Goal: Task Accomplishment & Management: Use online tool/utility

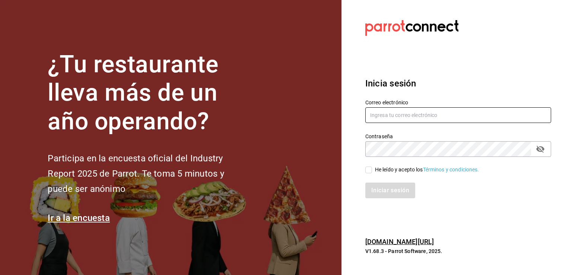
click at [388, 117] on input "text" at bounding box center [458, 115] width 186 height 16
type input "sergio.cardenas@grupocosteno.com"
click at [417, 186] on div "Iniciar sesión" at bounding box center [458, 190] width 186 height 16
click at [400, 188] on div "Iniciar sesión" at bounding box center [458, 190] width 186 height 16
click at [399, 190] on div "Iniciar sesión" at bounding box center [458, 190] width 186 height 16
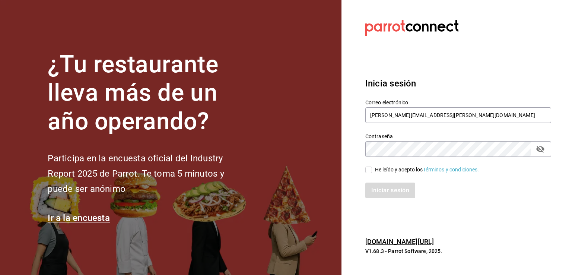
click at [372, 174] on div "Iniciar sesión" at bounding box center [453, 185] width 195 height 25
click at [371, 174] on div "Iniciar sesión" at bounding box center [453, 185] width 195 height 25
click at [371, 173] on div "Iniciar sesión" at bounding box center [453, 185] width 195 height 25
click at [368, 172] on input "He leído y acepto los Términos y condiciones." at bounding box center [368, 169] width 7 height 7
checkbox input "true"
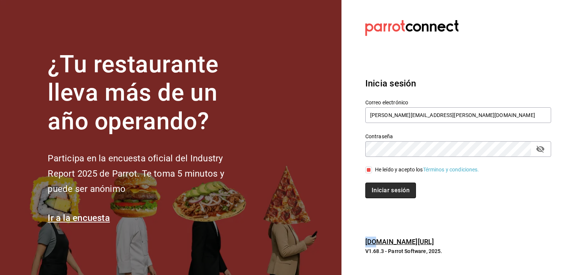
click at [371, 189] on button "Iniciar sesión" at bounding box center [390, 190] width 51 height 16
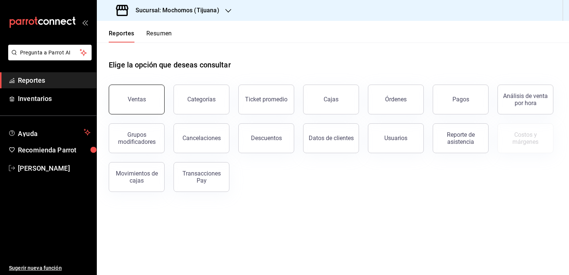
click at [134, 109] on button "Ventas" at bounding box center [137, 99] width 56 height 30
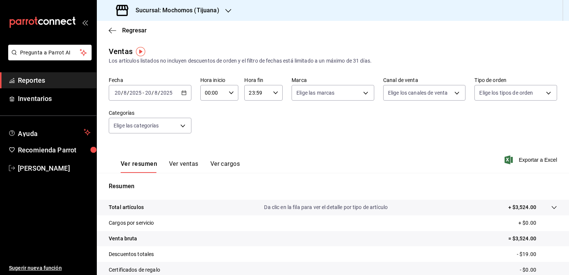
click at [182, 96] on div "[DATE] [DATE] - [DATE] [DATE]" at bounding box center [150, 93] width 83 height 16
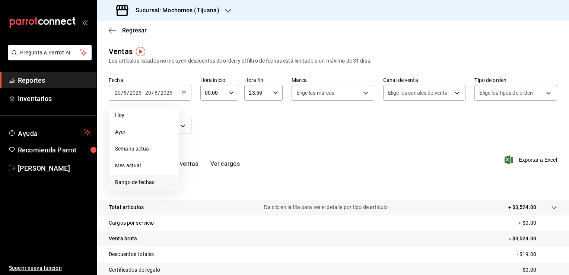
click at [146, 180] on span "Rango de fechas" at bounding box center [144, 182] width 58 height 8
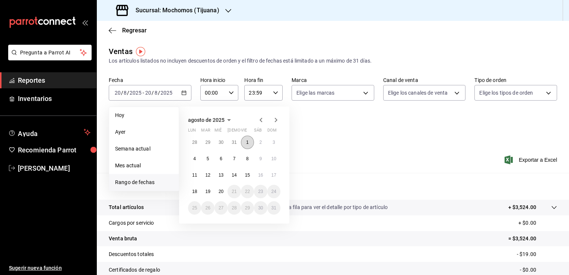
click at [247, 145] on button "1" at bounding box center [247, 141] width 13 height 13
click at [220, 194] on button "20" at bounding box center [220, 191] width 13 height 13
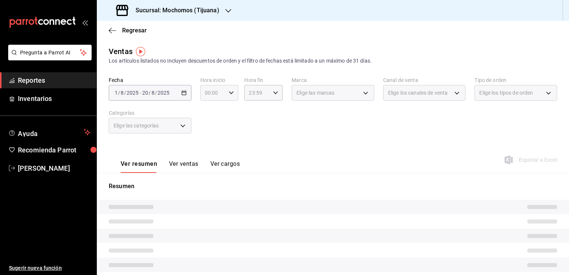
click at [232, 95] on div "00:00 Hora inicio" at bounding box center [219, 93] width 38 height 16
click at [209, 131] on button "05" at bounding box center [209, 126] width 16 height 15
type input "05:00"
click at [229, 111] on span "00" at bounding box center [227, 112] width 7 height 6
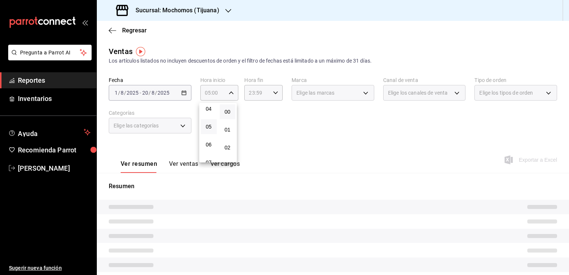
click at [253, 97] on div at bounding box center [284, 137] width 569 height 275
click at [275, 94] on icon "button" at bounding box center [275, 92] width 5 height 5
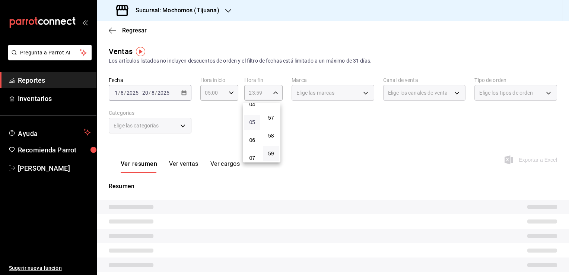
scroll to position [79, 0]
click at [250, 107] on span "04" at bounding box center [252, 105] width 7 height 6
type input "04:59"
click at [274, 156] on button "59" at bounding box center [271, 153] width 16 height 15
click at [303, 119] on div at bounding box center [284, 137] width 569 height 275
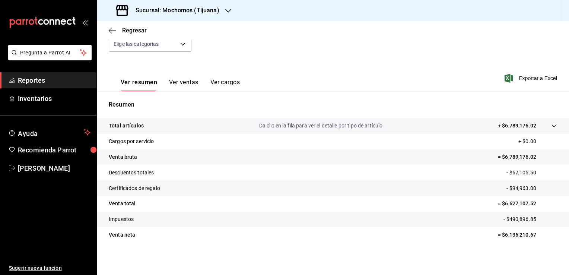
scroll to position [82, 0]
drag, startPoint x: 499, startPoint y: 203, endPoint x: 530, endPoint y: 202, distance: 31.3
click at [530, 202] on p "= $6,627,107.52" at bounding box center [526, 203] width 59 height 8
copy p "6,627,107.52"
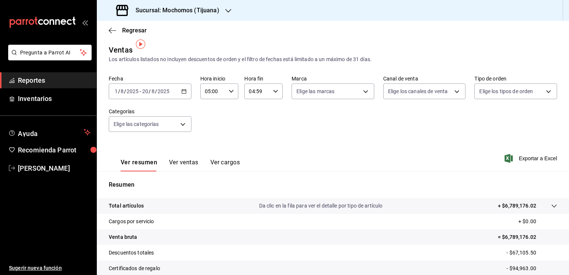
scroll to position [0, 0]
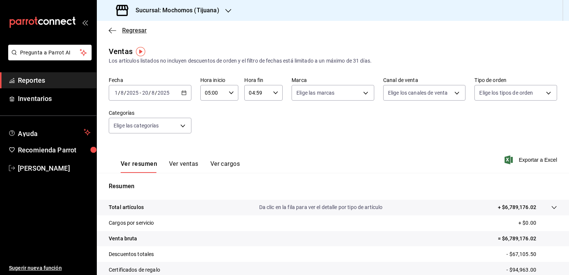
click at [110, 31] on icon "button" at bounding box center [112, 30] width 7 height 7
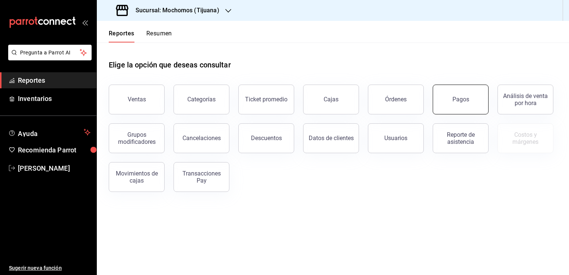
click at [463, 101] on div "Pagos" at bounding box center [460, 99] width 17 height 7
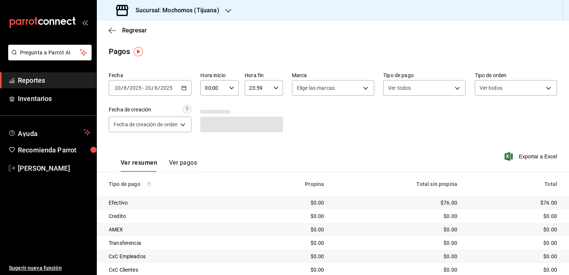
click at [188, 90] on div "[DATE] [DATE] - [DATE] [DATE]" at bounding box center [150, 88] width 83 height 16
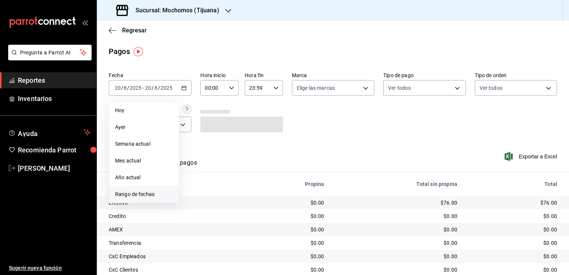
click at [137, 190] on span "Rango de fechas" at bounding box center [144, 194] width 58 height 8
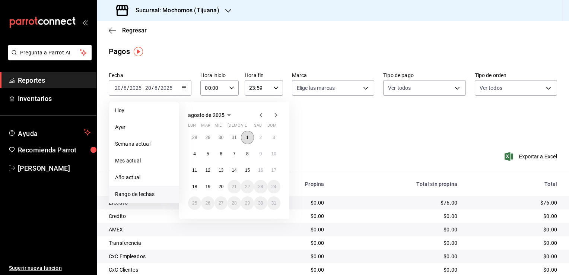
click at [244, 137] on button "1" at bounding box center [247, 137] width 13 height 13
click at [225, 185] on button "20" at bounding box center [220, 186] width 13 height 13
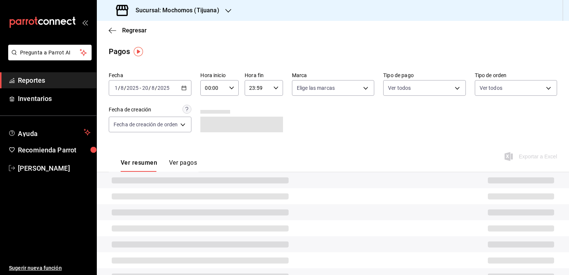
click at [231, 91] on div "00:00 Hora inicio" at bounding box center [219, 88] width 38 height 16
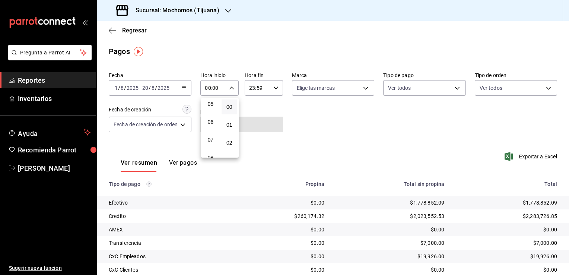
scroll to position [74, 0]
click at [210, 117] on button "05" at bounding box center [210, 121] width 16 height 15
type input "05:00"
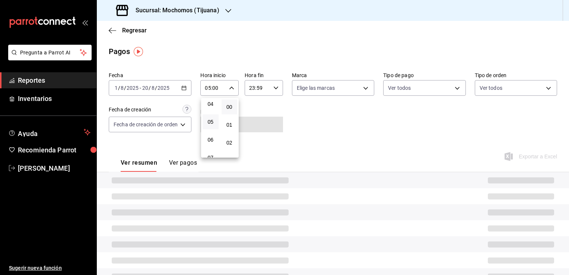
click at [222, 106] on button "00" at bounding box center [229, 106] width 16 height 15
click at [269, 84] on div at bounding box center [284, 137] width 569 height 275
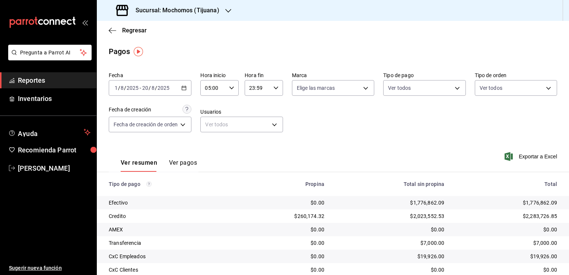
click at [278, 91] on div "23:59 Hora fin" at bounding box center [263, 88] width 38 height 16
click at [278, 90] on div at bounding box center [284, 137] width 569 height 275
click at [274, 94] on div "23:59 Hora fin" at bounding box center [263, 88] width 38 height 16
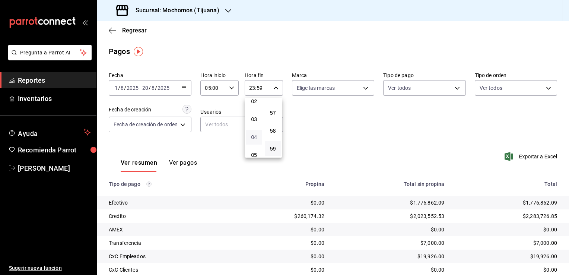
click at [254, 135] on span "04" at bounding box center [253, 137] width 7 height 6
type input "04:59"
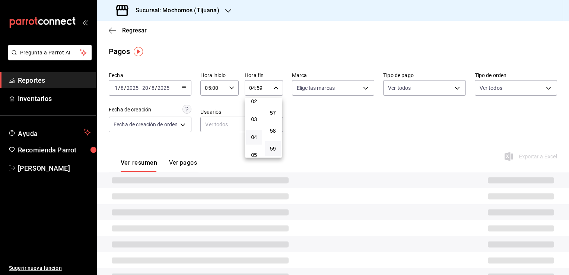
click at [295, 121] on div at bounding box center [284, 137] width 569 height 275
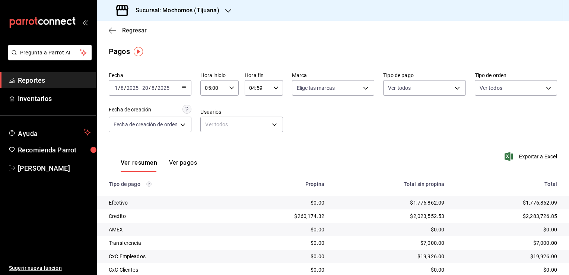
click at [115, 33] on icon "button" at bounding box center [112, 30] width 7 height 7
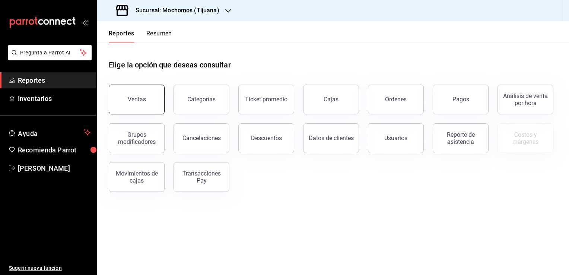
click at [157, 102] on button "Ventas" at bounding box center [137, 99] width 56 height 30
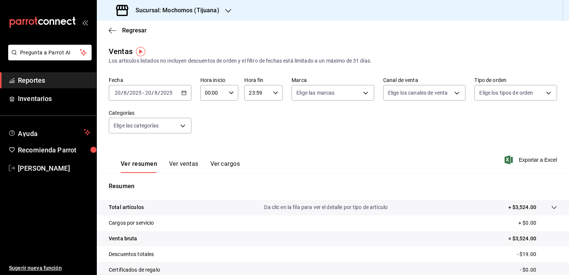
click at [182, 96] on div "[DATE] [DATE] - [DATE] [DATE]" at bounding box center [150, 93] width 83 height 16
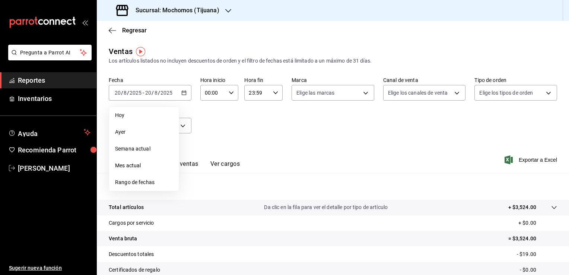
click at [153, 182] on span "Rango de fechas" at bounding box center [144, 182] width 58 height 8
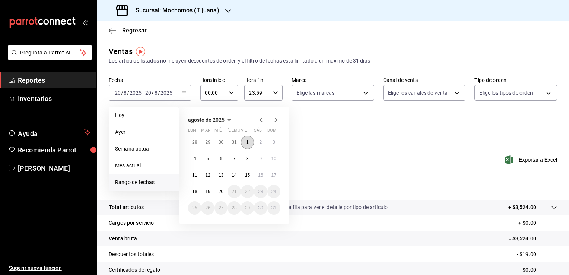
click at [245, 141] on button "1" at bounding box center [247, 141] width 13 height 13
click at [220, 194] on button "20" at bounding box center [220, 191] width 13 height 13
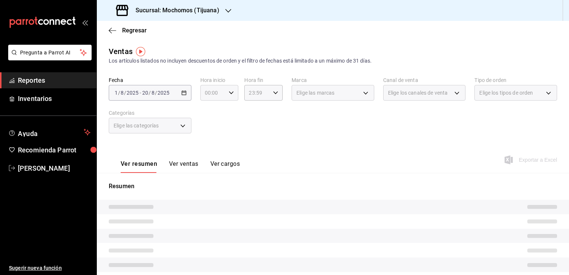
click at [227, 96] on div "00:00 Hora inicio" at bounding box center [219, 93] width 38 height 16
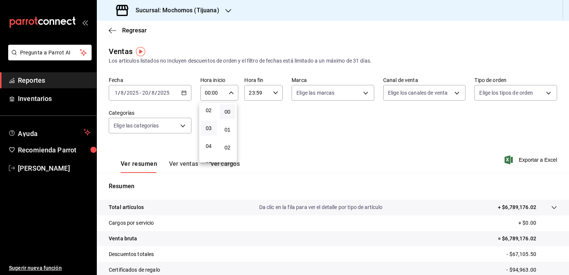
scroll to position [74, 0]
click at [207, 129] on span "05" at bounding box center [208, 127] width 7 height 6
type input "05:00"
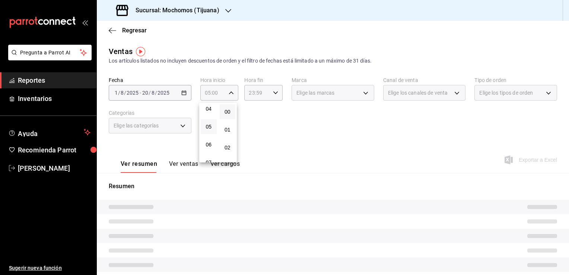
click at [222, 113] on button "00" at bounding box center [228, 111] width 16 height 15
click at [271, 95] on div at bounding box center [284, 137] width 569 height 275
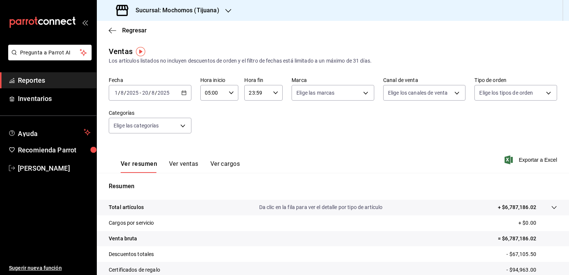
click at [273, 95] on icon "button" at bounding box center [275, 92] width 5 height 5
click at [250, 125] on span "05" at bounding box center [252, 122] width 7 height 6
click at [269, 115] on button "00" at bounding box center [271, 111] width 16 height 15
type input "05:00"
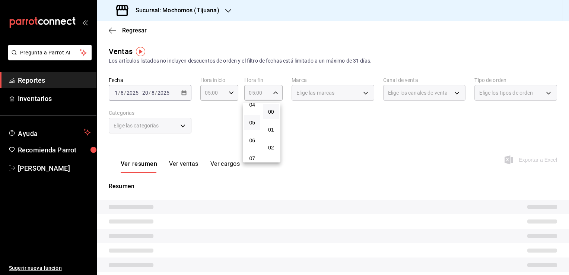
click at [294, 124] on div at bounding box center [284, 137] width 569 height 275
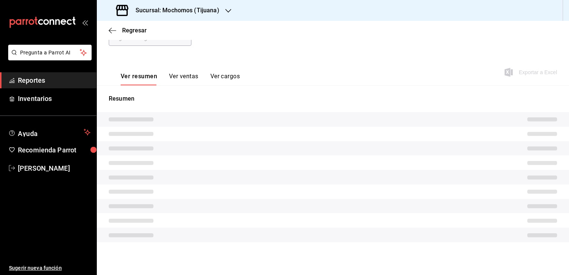
scroll to position [82, 0]
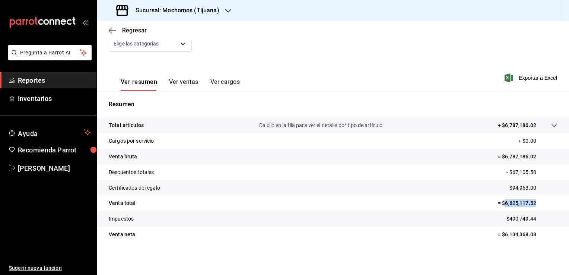
drag, startPoint x: 497, startPoint y: 202, endPoint x: 537, endPoint y: 204, distance: 39.1
click at [537, 204] on p "= $6,625,117.52" at bounding box center [526, 203] width 59 height 8
copy p "6,625,117.52"
click at [116, 31] on span "Regresar" at bounding box center [128, 30] width 38 height 7
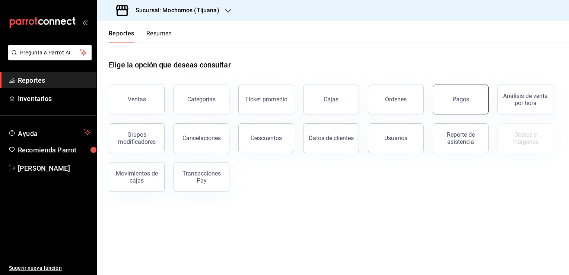
click at [469, 104] on button "Pagos" at bounding box center [460, 99] width 56 height 30
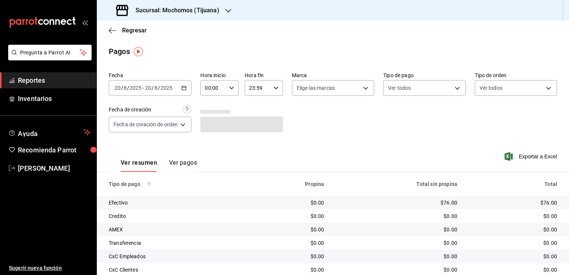
click at [186, 87] on \(Stroke\) "button" at bounding box center [184, 87] width 4 height 0
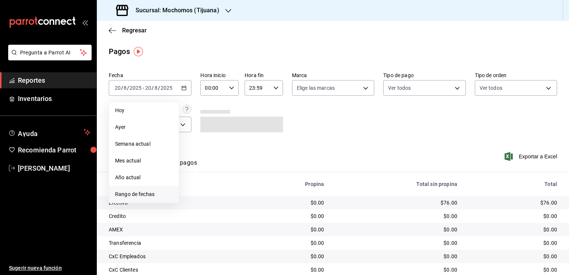
click at [146, 197] on span "Rango de fechas" at bounding box center [144, 194] width 58 height 8
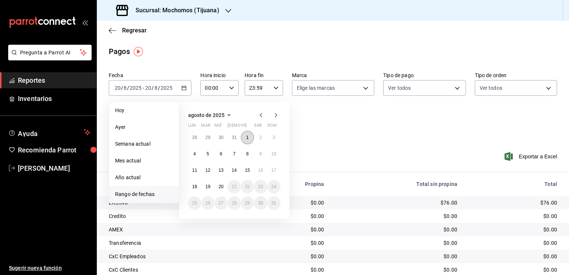
click at [248, 138] on abbr "1" at bounding box center [247, 137] width 3 height 5
click at [223, 189] on button "20" at bounding box center [220, 186] width 13 height 13
click at [230, 89] on icon "button" at bounding box center [231, 87] width 5 height 5
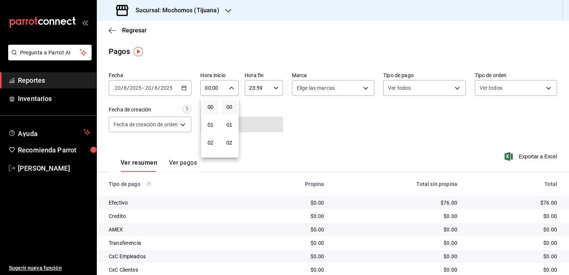
click at [185, 87] on div at bounding box center [284, 137] width 569 height 275
click at [185, 91] on div "[DATE] [DATE] - [DATE] [DATE]" at bounding box center [150, 88] width 83 height 16
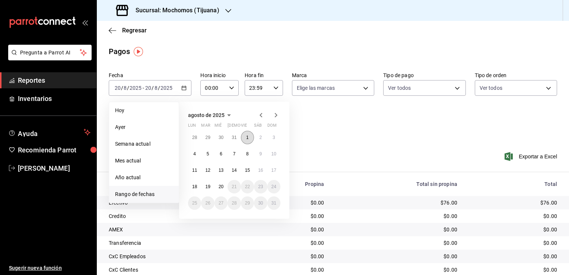
click at [248, 138] on abbr "1" at bounding box center [247, 137] width 3 height 5
click at [222, 189] on button "20" at bounding box center [220, 186] width 13 height 13
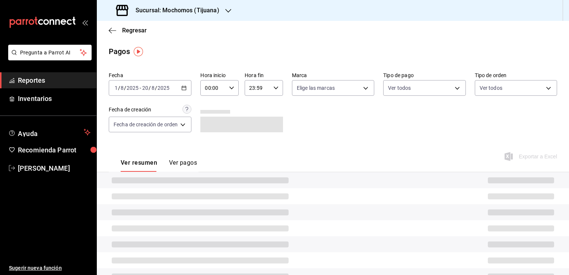
click at [234, 92] on div "00:00 Hora inicio" at bounding box center [219, 88] width 38 height 16
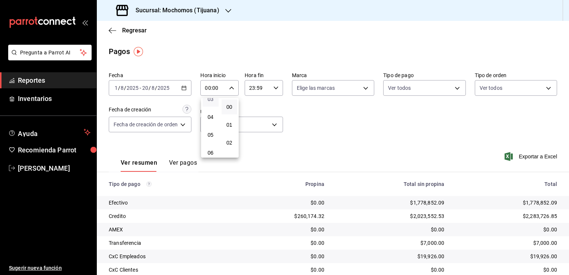
scroll to position [74, 0]
click at [211, 124] on span "05" at bounding box center [210, 122] width 7 height 6
type input "05:00"
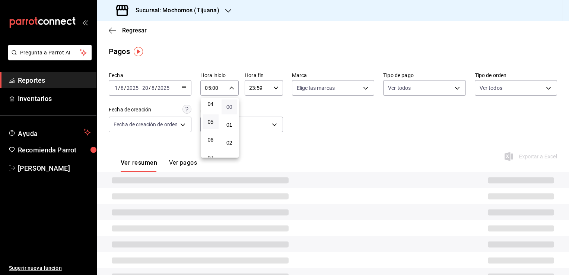
click at [229, 106] on span "00" at bounding box center [229, 107] width 7 height 6
click at [268, 90] on div at bounding box center [284, 137] width 569 height 275
click at [272, 90] on div "23:59 Hora fin" at bounding box center [263, 88] width 38 height 16
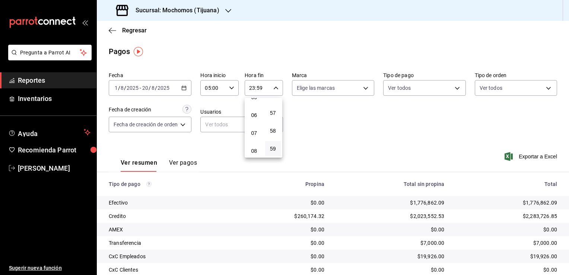
scroll to position [79, 0]
click at [249, 118] on button "05" at bounding box center [254, 117] width 16 height 15
click at [273, 110] on button "00" at bounding box center [273, 106] width 16 height 15
type input "05:00"
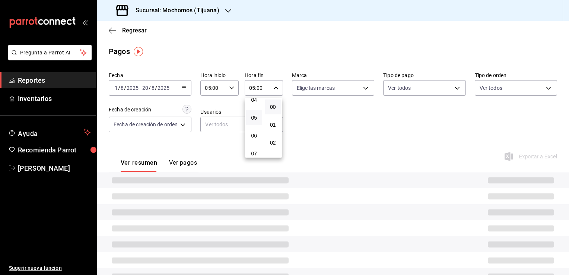
click at [311, 124] on div at bounding box center [284, 137] width 569 height 275
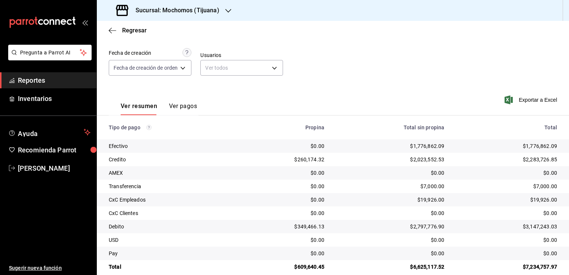
scroll to position [67, 0]
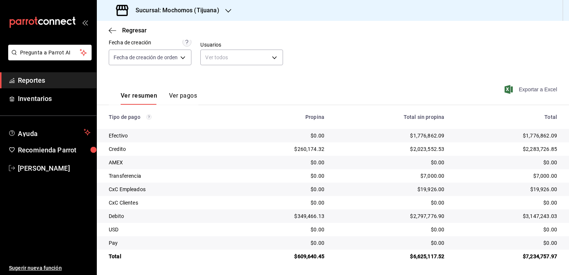
click at [515, 88] on span "Exportar a Excel" at bounding box center [531, 89] width 51 height 9
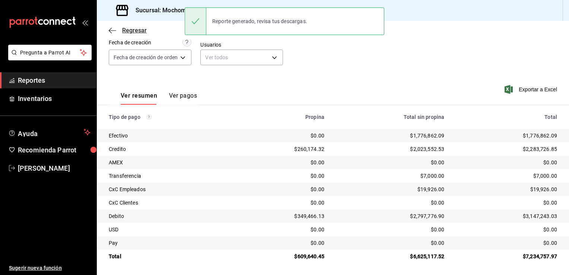
click at [115, 30] on icon "button" at bounding box center [112, 30] width 7 height 0
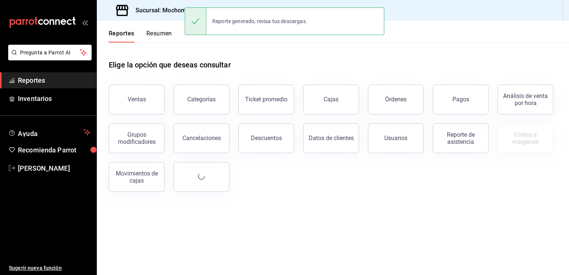
click at [180, 53] on div "Elige la opción que deseas consultar" at bounding box center [333, 58] width 448 height 33
click at [401, 50] on div "Elige la opción que deseas consultar" at bounding box center [333, 58] width 448 height 33
click at [399, 29] on header "Reportes Resumen" at bounding box center [333, 32] width 472 height 22
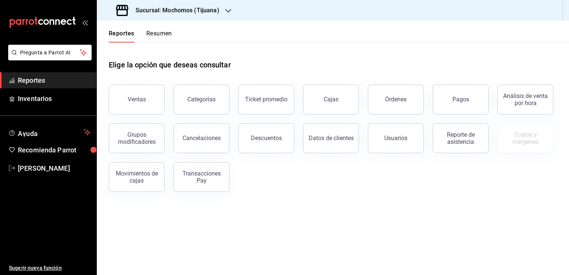
click at [211, 7] on h3 "Sucursal: Mochomos (Tijuana)" at bounding box center [174, 10] width 90 height 9
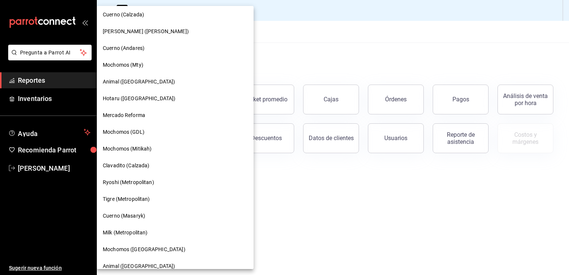
scroll to position [396, 0]
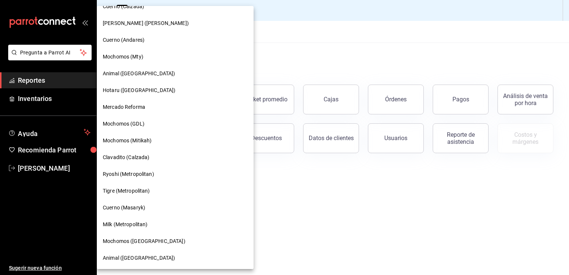
click at [135, 252] on div "Animal ([GEOGRAPHIC_DATA])" at bounding box center [175, 257] width 157 height 17
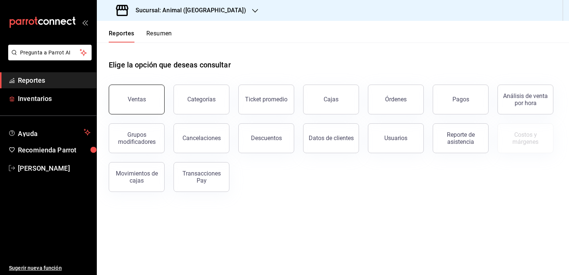
click at [142, 102] on div "Ventas" at bounding box center [137, 99] width 18 height 7
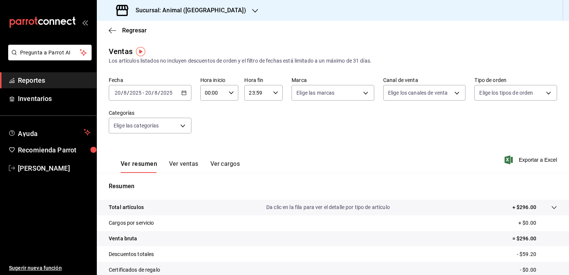
click at [184, 97] on div "[DATE] [DATE] - [DATE] [DATE]" at bounding box center [150, 93] width 83 height 16
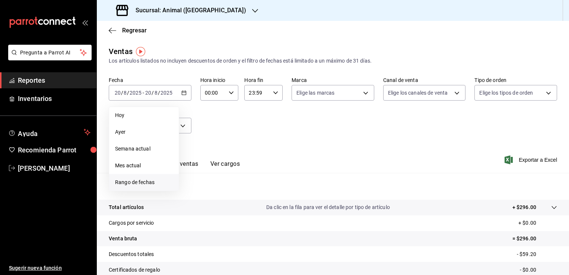
click at [150, 179] on span "Rango de fechas" at bounding box center [144, 182] width 58 height 8
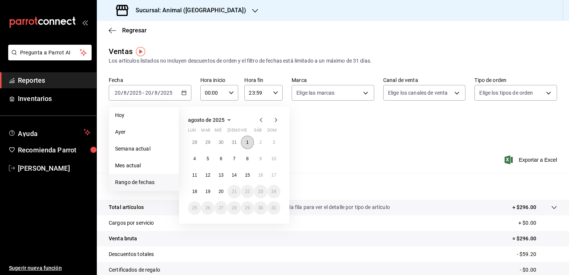
click at [244, 142] on button "1" at bounding box center [247, 141] width 13 height 13
click at [219, 194] on button "20" at bounding box center [220, 191] width 13 height 13
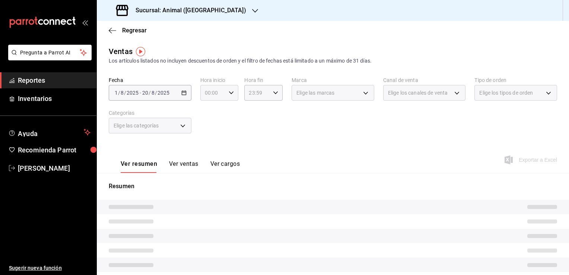
click at [228, 90] on div "00:00 Hora inicio" at bounding box center [219, 93] width 38 height 16
click at [206, 129] on span "05" at bounding box center [208, 127] width 7 height 6
type input "05:00"
click at [229, 109] on span "00" at bounding box center [227, 112] width 7 height 6
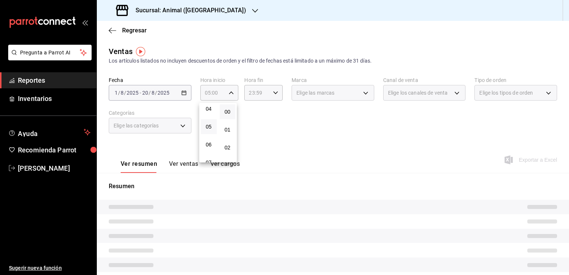
click at [263, 88] on div at bounding box center [284, 137] width 569 height 275
click at [275, 93] on icon "button" at bounding box center [275, 92] width 5 height 5
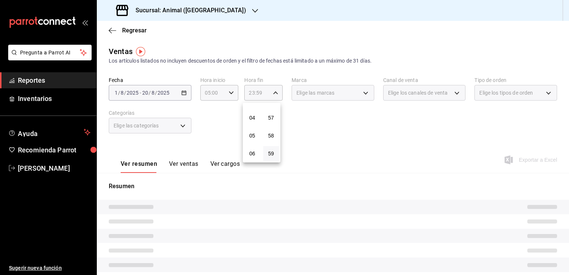
scroll to position [79, 0]
click at [252, 125] on span "05" at bounding box center [252, 122] width 7 height 6
click at [278, 113] on button "00" at bounding box center [271, 111] width 16 height 15
type input "05:00"
click at [297, 121] on div at bounding box center [284, 137] width 569 height 275
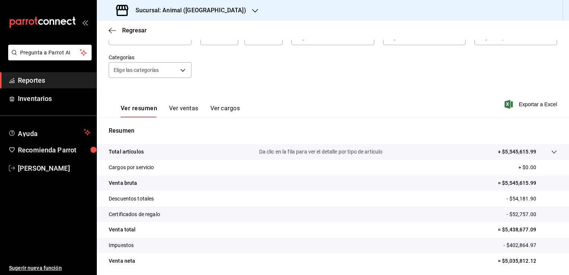
scroll to position [74, 0]
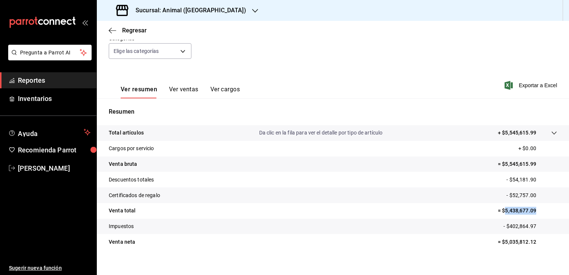
drag, startPoint x: 497, startPoint y: 211, endPoint x: 530, endPoint y: 213, distance: 32.4
click at [530, 213] on p "= $5,438,677.09" at bounding box center [526, 210] width 59 height 8
copy p "5,438,677.09"
click at [119, 31] on span "Regresar" at bounding box center [128, 30] width 38 height 7
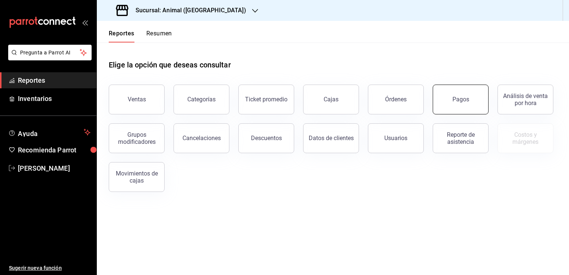
click at [461, 107] on button "Pagos" at bounding box center [460, 99] width 56 height 30
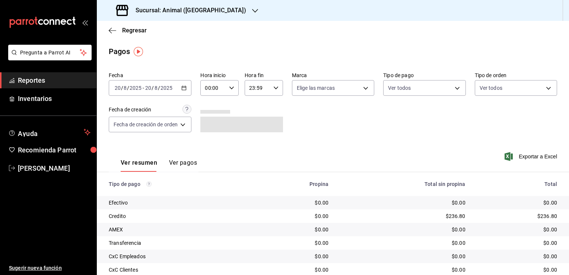
click at [180, 89] on div "[DATE] [DATE] - [DATE] [DATE]" at bounding box center [150, 88] width 83 height 16
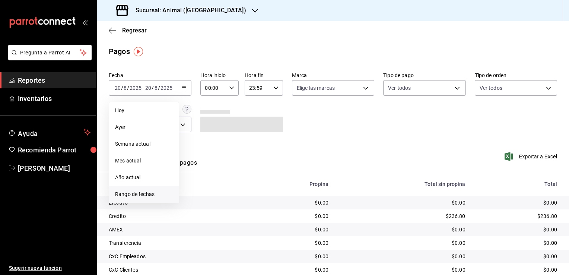
click at [149, 191] on span "Rango de fechas" at bounding box center [144, 194] width 58 height 8
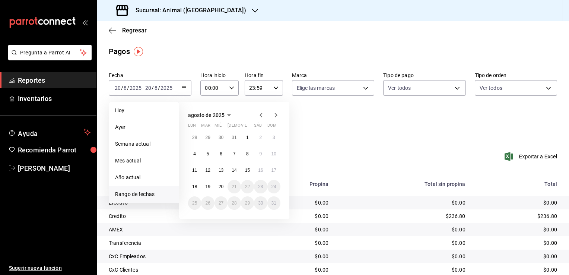
click at [149, 190] on span "Rango de fechas" at bounding box center [144, 194] width 58 height 8
click at [251, 138] on button "1" at bounding box center [247, 137] width 13 height 13
click at [224, 185] on button "20" at bounding box center [220, 186] width 13 height 13
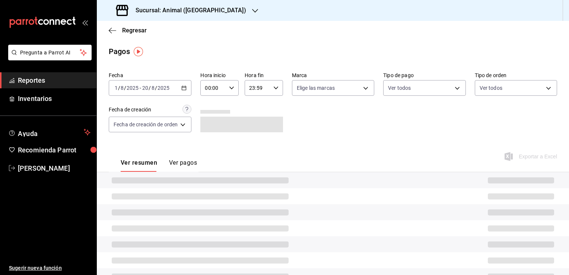
click at [357, 157] on div "Ver resumen Ver pagos Exportar a Excel" at bounding box center [333, 160] width 472 height 39
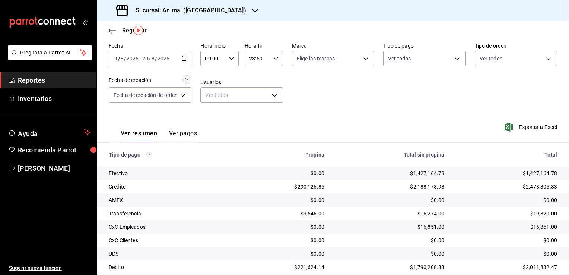
scroll to position [16, 0]
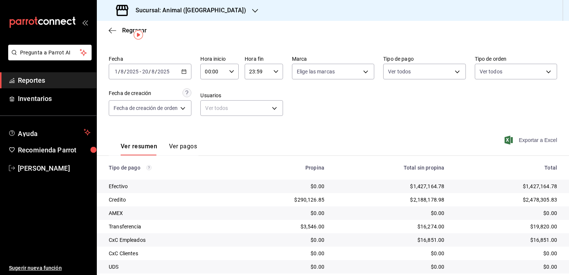
click at [519, 142] on span "Exportar a Excel" at bounding box center [531, 139] width 51 height 9
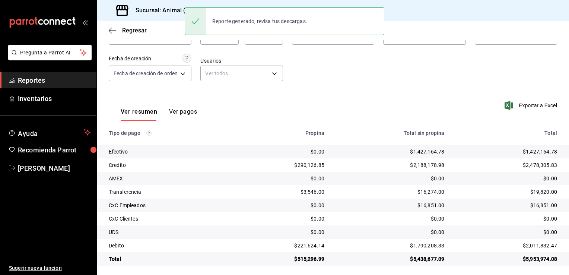
scroll to position [54, 0]
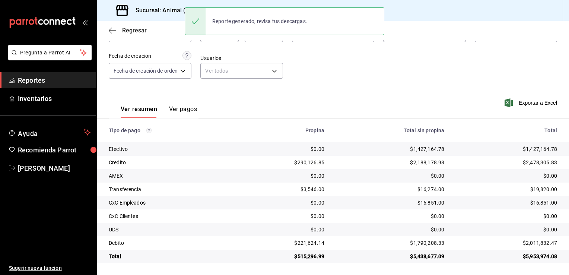
click at [115, 32] on icon "button" at bounding box center [112, 30] width 7 height 7
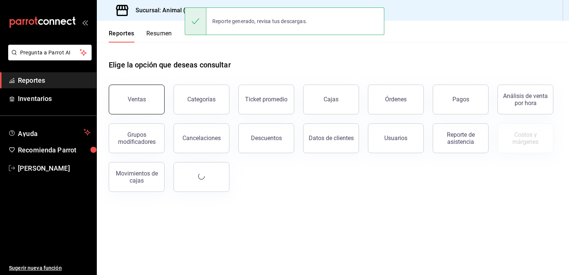
click at [137, 94] on button "Ventas" at bounding box center [137, 99] width 56 height 30
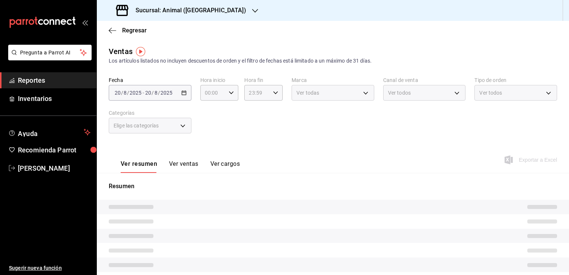
click at [179, 92] on div "[DATE] [DATE] - [DATE] [DATE]" at bounding box center [150, 93] width 83 height 16
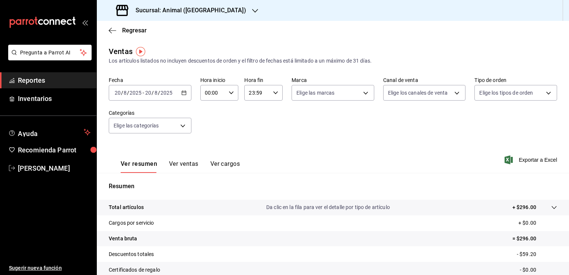
click at [183, 95] on \(Stroke\) "button" at bounding box center [184, 93] width 4 height 4
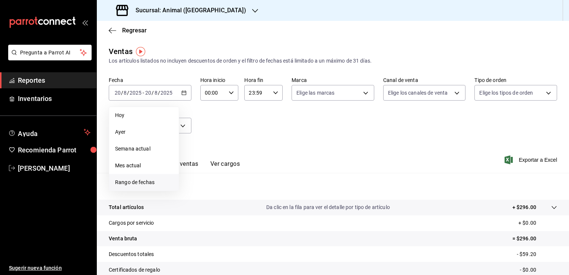
click at [137, 179] on span "Rango de fechas" at bounding box center [144, 182] width 58 height 8
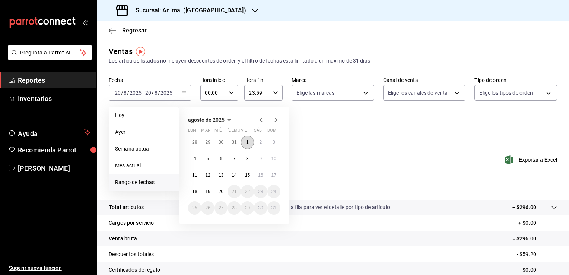
click at [249, 140] on button "1" at bounding box center [247, 141] width 13 height 13
click at [225, 190] on button "20" at bounding box center [220, 191] width 13 height 13
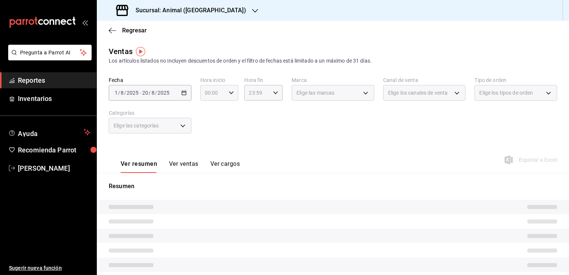
click at [226, 87] on div "00:00 Hora inicio" at bounding box center [219, 93] width 38 height 16
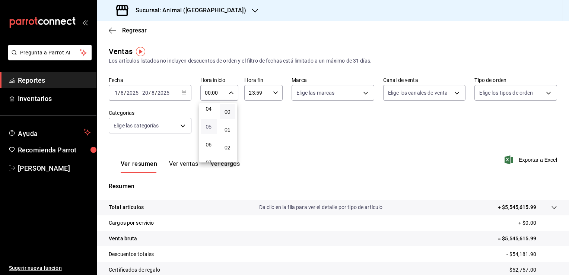
click at [211, 132] on button "05" at bounding box center [209, 126] width 16 height 15
type input "05:00"
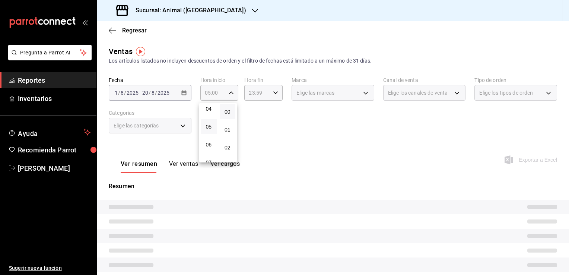
click at [222, 112] on button "00" at bounding box center [228, 111] width 16 height 15
click at [246, 123] on div at bounding box center [284, 137] width 569 height 275
click at [268, 91] on div "23:59 Hora fin" at bounding box center [263, 93] width 38 height 16
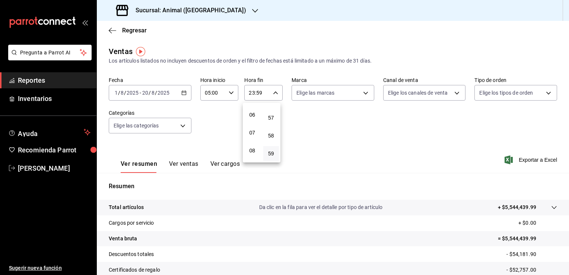
scroll to position [79, 0]
click at [253, 123] on span "05" at bounding box center [252, 122] width 7 height 6
click at [270, 113] on span "00" at bounding box center [271, 112] width 7 height 6
type input "05:00"
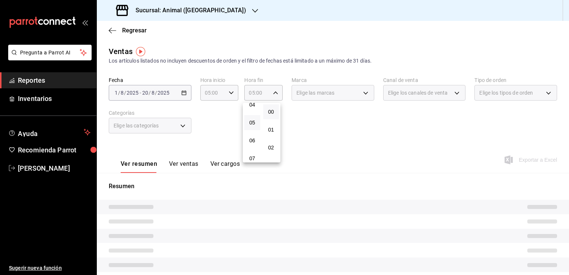
click at [298, 128] on div at bounding box center [284, 137] width 569 height 275
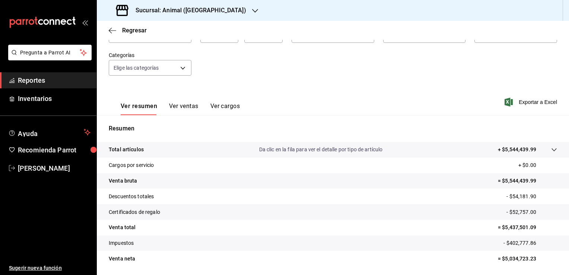
scroll to position [45, 0]
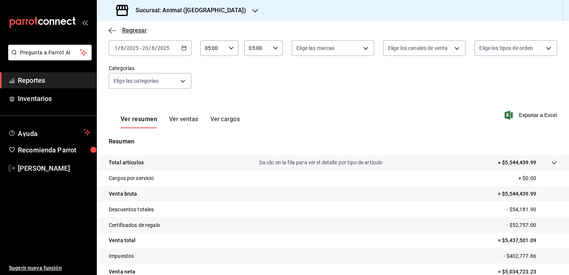
click at [118, 30] on span "Regresar" at bounding box center [128, 30] width 38 height 7
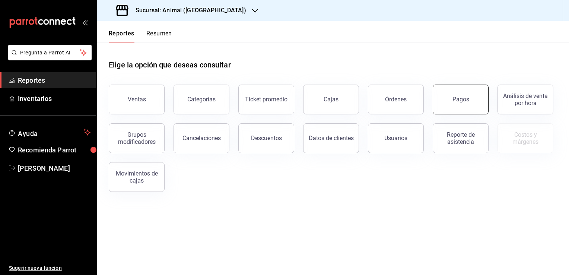
click at [446, 106] on button "Pagos" at bounding box center [460, 99] width 56 height 30
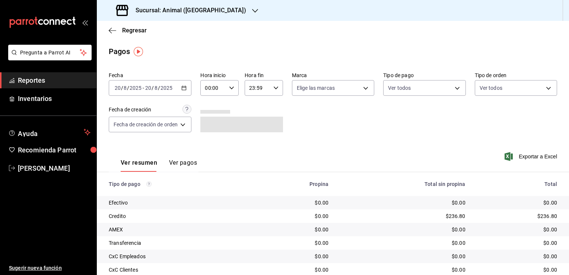
click at [189, 90] on div "[DATE] [DATE] - [DATE] [DATE]" at bounding box center [150, 88] width 83 height 16
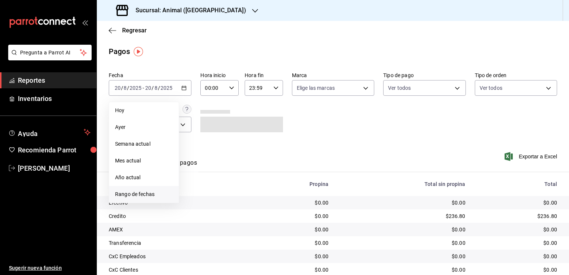
click at [135, 196] on span "Rango de fechas" at bounding box center [144, 194] width 58 height 8
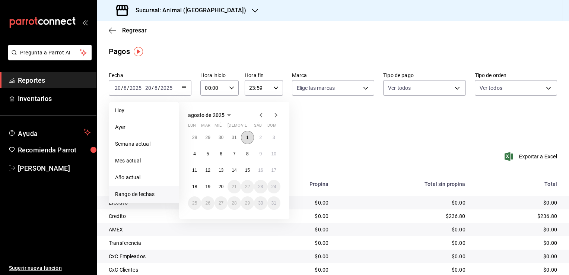
click at [246, 139] on button "1" at bounding box center [247, 137] width 13 height 13
click at [218, 184] on abbr "20" at bounding box center [220, 186] width 5 height 5
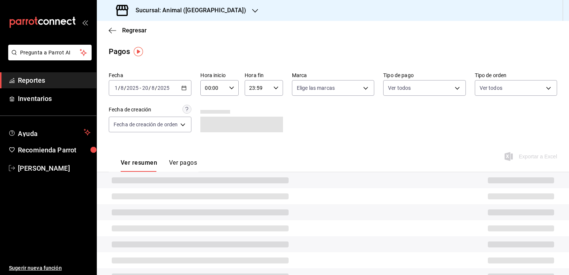
drag, startPoint x: 326, startPoint y: 169, endPoint x: 247, endPoint y: 124, distance: 90.8
click at [326, 168] on div "Ver resumen Ver pagos Exportar a Excel" at bounding box center [333, 160] width 472 height 39
click at [222, 87] on input "00:00" at bounding box center [213, 87] width 26 height 15
click at [211, 123] on span "05" at bounding box center [210, 122] width 7 height 6
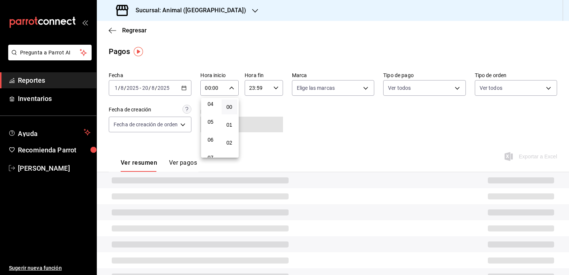
type input "05:00"
click at [233, 104] on button "00" at bounding box center [229, 106] width 16 height 15
click at [272, 105] on div at bounding box center [284, 137] width 569 height 275
click at [271, 90] on div "23:59 Hora fin" at bounding box center [263, 88] width 38 height 16
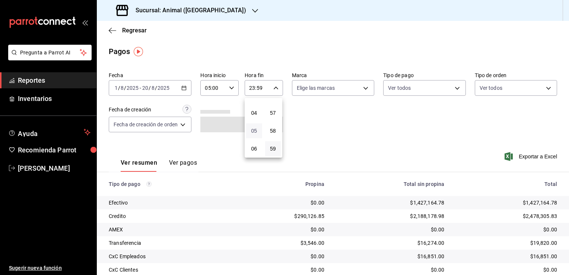
scroll to position [79, 0]
click at [254, 121] on span "05" at bounding box center [253, 118] width 7 height 6
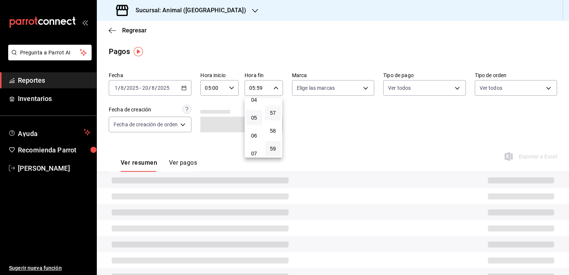
click at [268, 116] on button "57" at bounding box center [273, 112] width 16 height 15
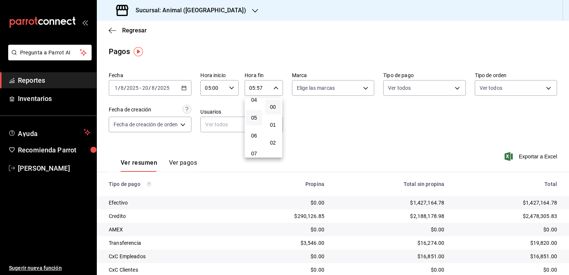
click at [269, 112] on button "00" at bounding box center [273, 106] width 16 height 15
type input "05:00"
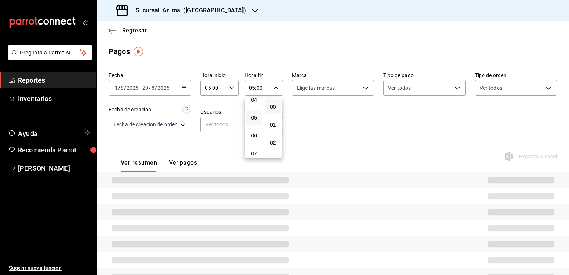
click at [290, 113] on div at bounding box center [284, 137] width 569 height 275
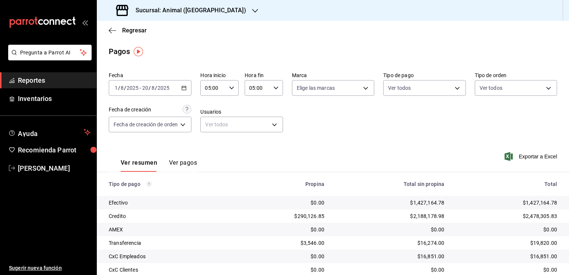
click at [423, 145] on div "Ver resumen Ver pagos Exportar a Excel" at bounding box center [333, 160] width 472 height 39
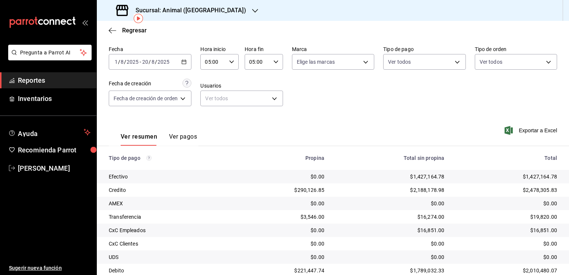
scroll to position [54, 0]
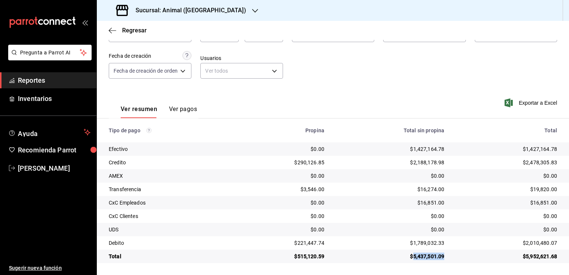
drag, startPoint x: 408, startPoint y: 257, endPoint x: 438, endPoint y: 258, distance: 29.8
click at [438, 258] on div "$5,437,501.09" at bounding box center [390, 255] width 108 height 7
copy div "5,437,501.09"
click at [110, 33] on icon "button" at bounding box center [112, 30] width 7 height 7
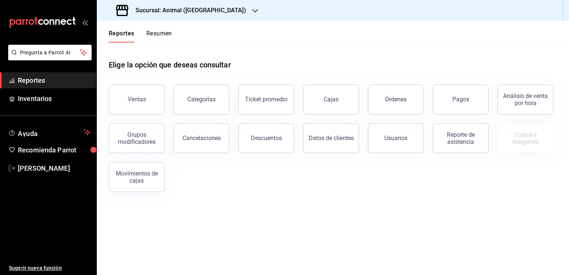
click at [193, 12] on h3 "Sucursal: Animal ([GEOGRAPHIC_DATA])" at bounding box center [187, 10] width 116 height 9
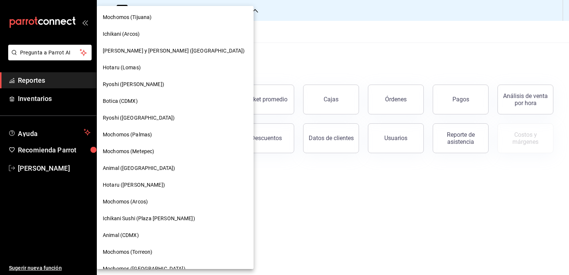
click at [148, 151] on span "Mochomos (Metepec)" at bounding box center [128, 151] width 51 height 8
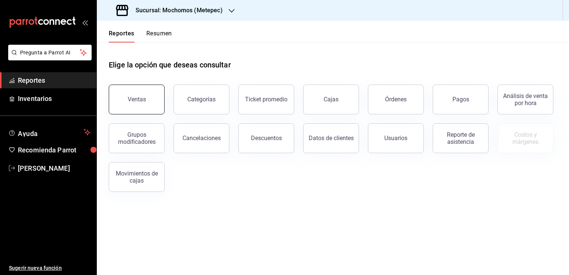
click at [157, 100] on button "Ventas" at bounding box center [137, 99] width 56 height 30
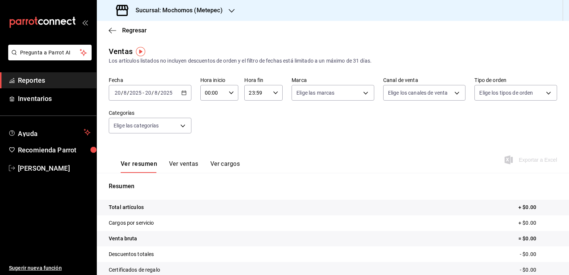
click at [185, 95] on icon "button" at bounding box center [183, 92] width 5 height 5
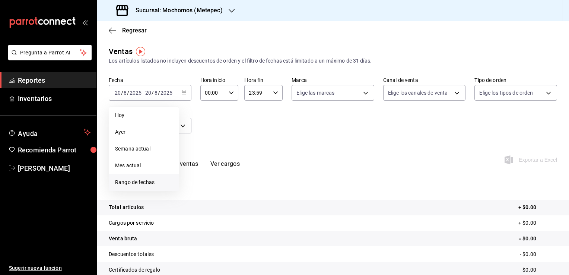
click at [147, 177] on li "Rango de fechas" at bounding box center [144, 182] width 70 height 17
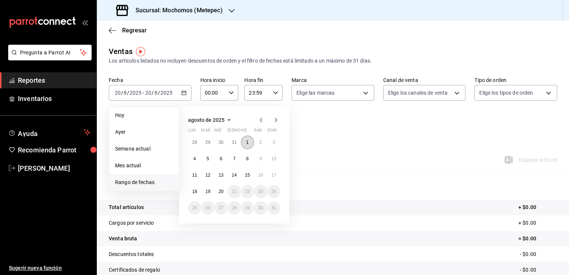
click at [243, 144] on button "1" at bounding box center [247, 141] width 13 height 13
click at [224, 194] on button "20" at bounding box center [220, 191] width 13 height 13
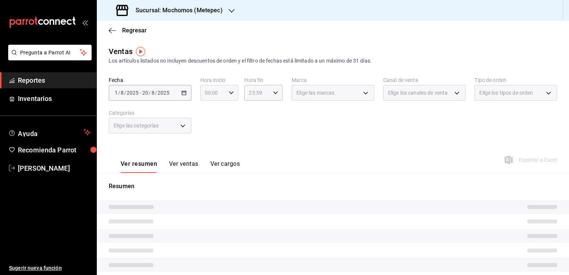
click at [229, 92] on icon "button" at bounding box center [230, 92] width 5 height 5
click at [211, 142] on button "04" at bounding box center [209, 145] width 16 height 15
click at [211, 129] on span "05" at bounding box center [208, 127] width 7 height 6
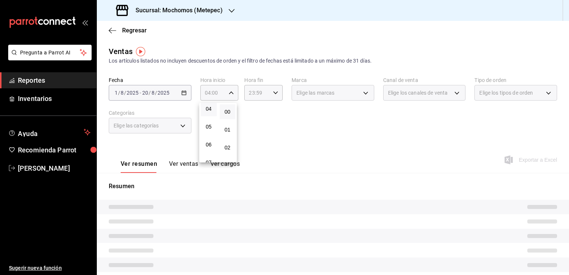
type input "05:00"
click at [224, 113] on span "00" at bounding box center [227, 112] width 7 height 6
click at [251, 129] on div at bounding box center [284, 137] width 569 height 275
click at [274, 99] on div "23:59 Hora fin" at bounding box center [263, 93] width 38 height 16
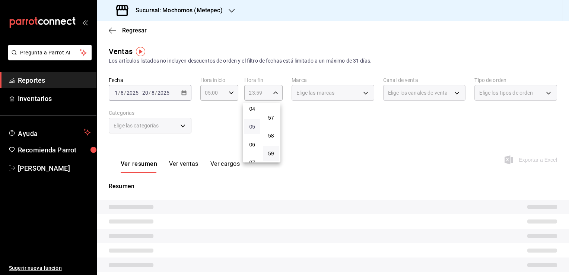
click at [252, 132] on button "05" at bounding box center [252, 126] width 16 height 15
click at [272, 114] on span "00" at bounding box center [271, 112] width 7 height 6
type input "05:00"
click at [291, 124] on div at bounding box center [284, 137] width 569 height 275
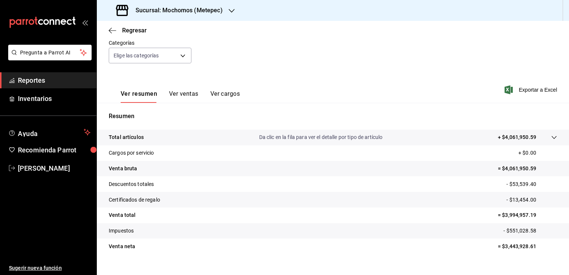
scroll to position [82, 0]
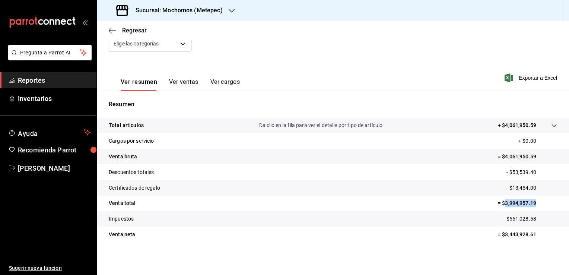
drag, startPoint x: 499, startPoint y: 202, endPoint x: 530, endPoint y: 205, distance: 31.0
click at [530, 205] on p "= $3,994,957.19" at bounding box center [526, 203] width 59 height 8
copy p "3,994,957.19"
click at [110, 32] on icon "button" at bounding box center [112, 30] width 7 height 7
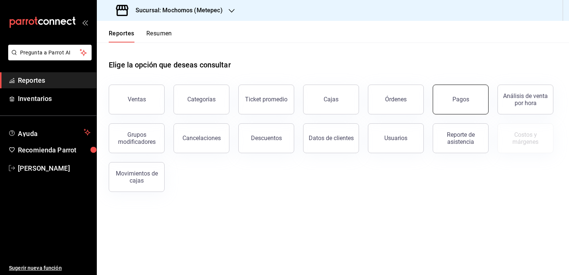
click at [446, 105] on button "Pagos" at bounding box center [460, 99] width 56 height 30
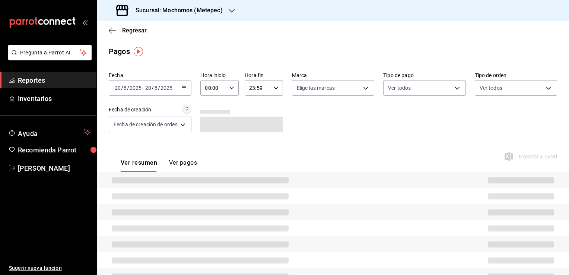
click at [191, 89] on div "[DATE] [DATE] - [DATE] [DATE]" at bounding box center [150, 88] width 83 height 16
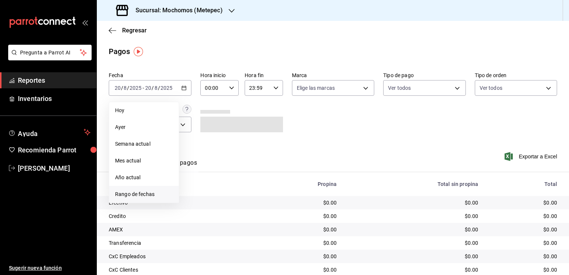
click at [150, 193] on span "Rango de fechas" at bounding box center [144, 194] width 58 height 8
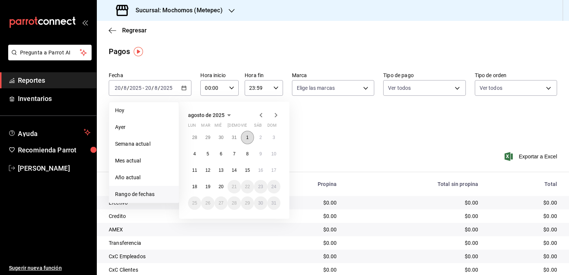
click at [243, 138] on button "1" at bounding box center [247, 137] width 13 height 13
click at [222, 188] on abbr "20" at bounding box center [220, 186] width 5 height 5
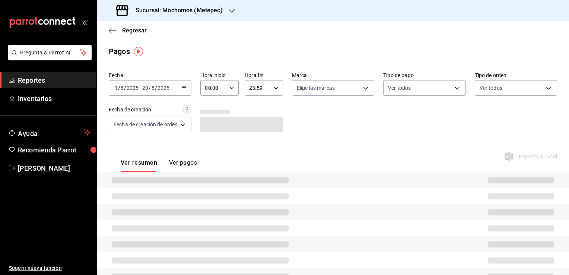
click at [229, 89] on icon "button" at bounding box center [231, 87] width 5 height 5
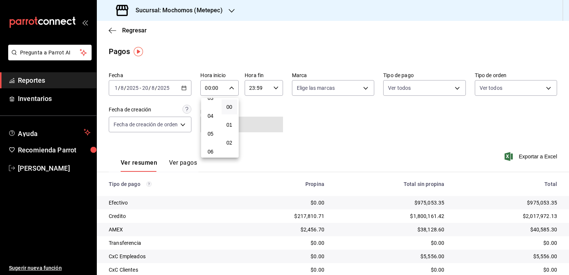
scroll to position [74, 0]
click at [213, 124] on span "05" at bounding box center [210, 122] width 7 height 6
type input "05:00"
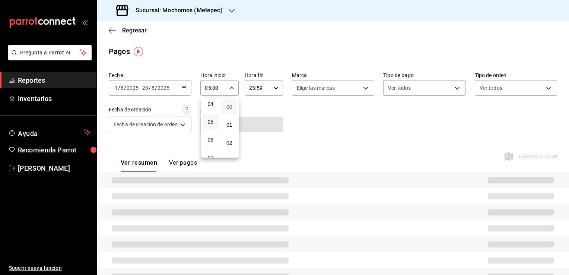
click at [229, 109] on span "00" at bounding box center [229, 107] width 7 height 6
click at [272, 88] on div at bounding box center [284, 137] width 569 height 275
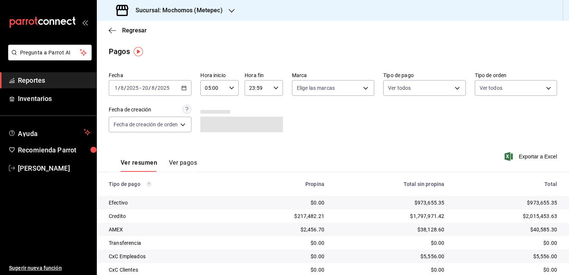
click at [275, 89] on icon "button" at bounding box center [275, 87] width 5 height 5
click at [252, 127] on button "05" at bounding box center [254, 121] width 16 height 15
click at [272, 105] on span "00" at bounding box center [272, 107] width 7 height 6
type input "05:00"
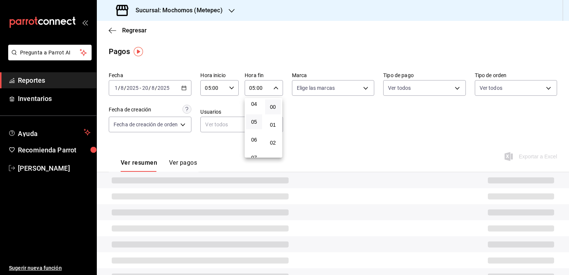
click at [308, 112] on div at bounding box center [284, 137] width 569 height 275
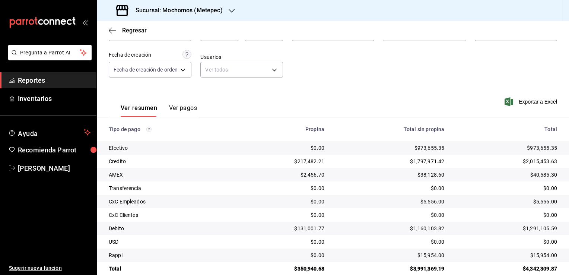
scroll to position [67, 0]
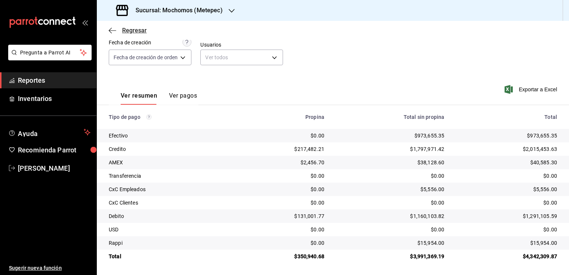
click at [115, 32] on icon "button" at bounding box center [112, 30] width 7 height 7
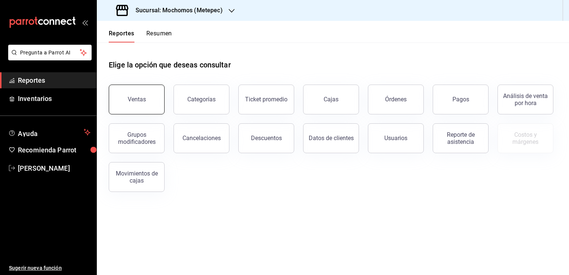
click at [146, 87] on button "Ventas" at bounding box center [137, 99] width 56 height 30
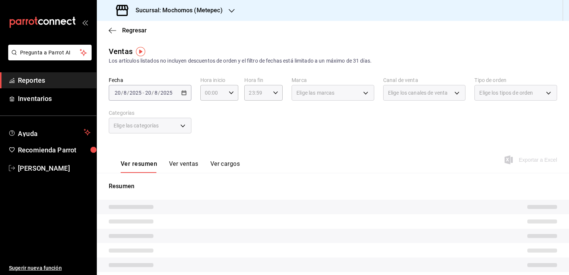
click at [186, 92] on div "[DATE] [DATE] - [DATE] [DATE]" at bounding box center [150, 93] width 83 height 16
click at [180, 95] on div "[DATE] [DATE] - [DATE] [DATE]" at bounding box center [150, 93] width 83 height 16
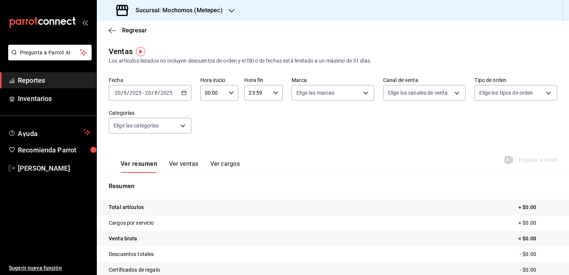
click at [184, 94] on icon "button" at bounding box center [183, 92] width 5 height 5
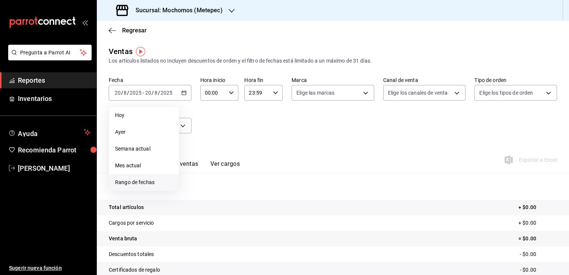
click at [148, 182] on span "Rango de fechas" at bounding box center [144, 182] width 58 height 8
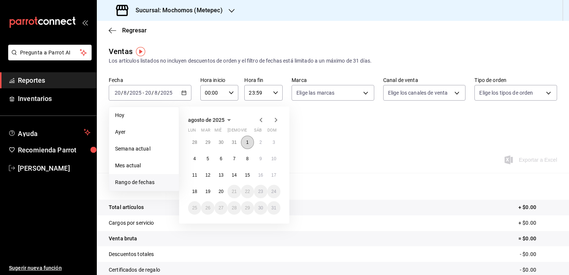
click at [246, 144] on abbr "1" at bounding box center [247, 142] width 3 height 5
click at [217, 186] on button "20" at bounding box center [220, 191] width 13 height 13
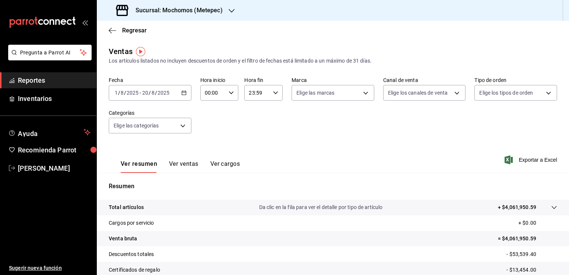
click at [228, 95] on icon "button" at bounding box center [230, 92] width 5 height 5
drag, startPoint x: 207, startPoint y: 126, endPoint x: 217, endPoint y: 121, distance: 11.0
click at [207, 126] on span "05" at bounding box center [208, 127] width 7 height 6
type input "05:00"
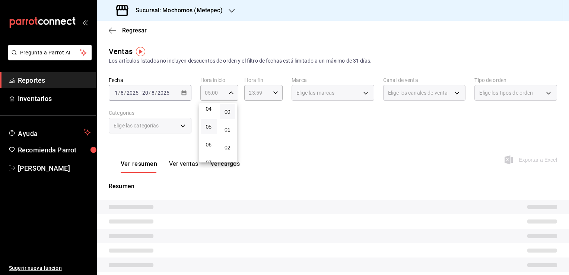
click at [233, 112] on button "00" at bounding box center [228, 111] width 16 height 15
click at [270, 93] on div at bounding box center [284, 137] width 569 height 275
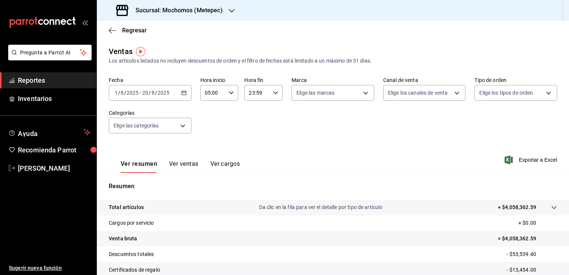
click at [273, 93] on \(Stroke\) "button" at bounding box center [275, 92] width 4 height 3
click at [259, 121] on button "05" at bounding box center [252, 122] width 16 height 15
click at [271, 109] on span "00" at bounding box center [271, 112] width 7 height 6
type input "05:00"
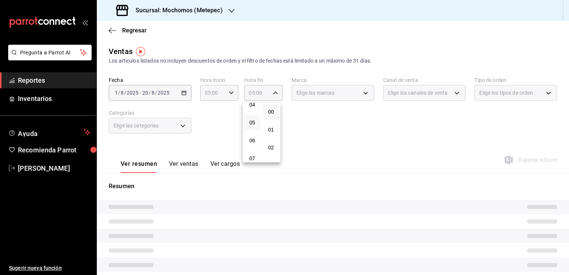
click at [285, 113] on div at bounding box center [284, 137] width 569 height 275
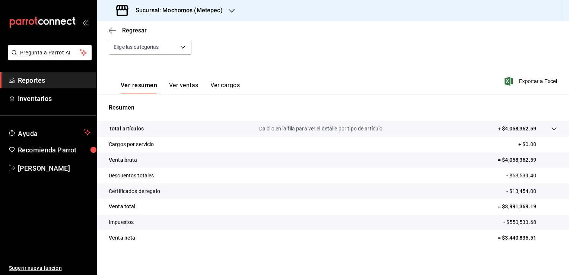
scroll to position [82, 0]
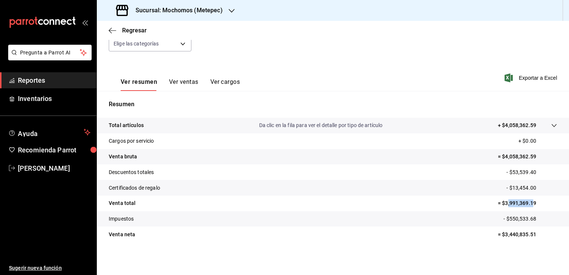
drag, startPoint x: 500, startPoint y: 205, endPoint x: 527, endPoint y: 206, distance: 26.4
click at [527, 206] on p "= $3,991,369.19" at bounding box center [526, 203] width 59 height 8
drag, startPoint x: 527, startPoint y: 206, endPoint x: 502, endPoint y: 203, distance: 25.4
click at [502, 203] on p "= $3,991,369.19" at bounding box center [526, 203] width 59 height 8
drag, startPoint x: 500, startPoint y: 203, endPoint x: 533, endPoint y: 205, distance: 33.6
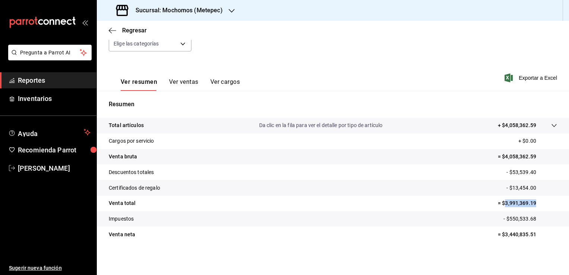
click at [533, 205] on p "= $3,991,369.19" at bounding box center [526, 203] width 59 height 8
copy p "3,991,369.19"
click at [112, 33] on icon "button" at bounding box center [112, 30] width 7 height 7
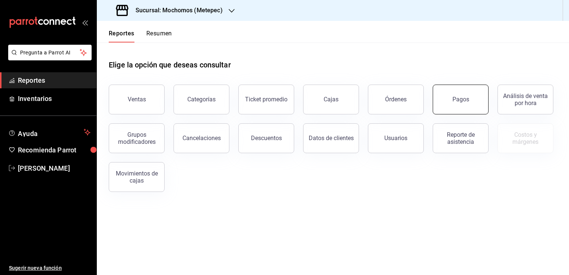
click at [443, 96] on button "Pagos" at bounding box center [460, 99] width 56 height 30
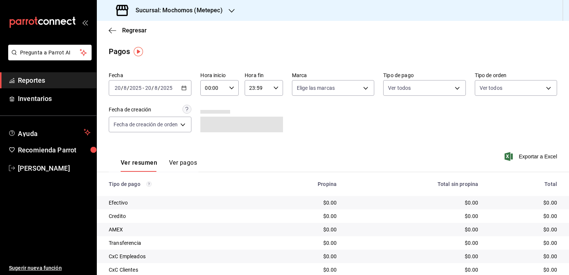
click at [189, 90] on div "[DATE] [DATE] - [DATE] [DATE]" at bounding box center [150, 88] width 83 height 16
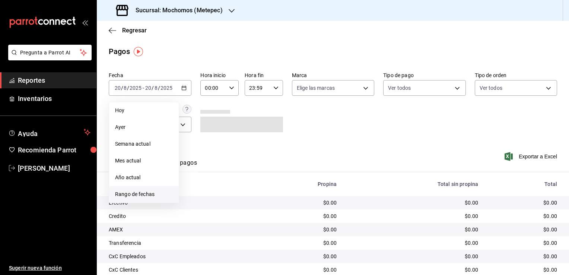
click at [138, 196] on span "Rango de fechas" at bounding box center [144, 194] width 58 height 8
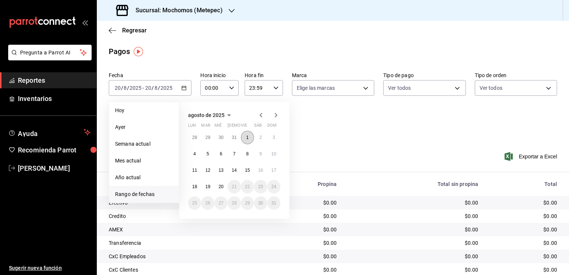
drag, startPoint x: 246, startPoint y: 138, endPoint x: 243, endPoint y: 142, distance: 5.6
click at [246, 138] on abbr "1" at bounding box center [247, 137] width 3 height 5
click at [220, 186] on abbr "20" at bounding box center [220, 186] width 5 height 5
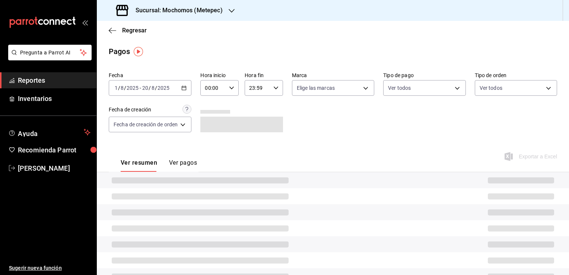
click at [231, 88] on \(Stroke\) "button" at bounding box center [231, 87] width 4 height 3
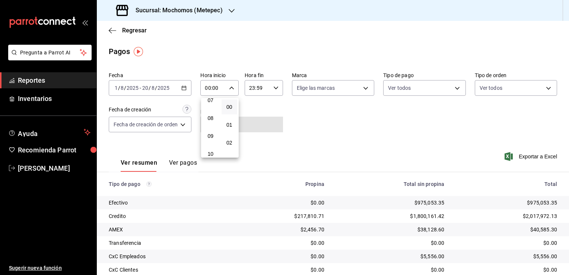
scroll to position [149, 0]
drag, startPoint x: 211, startPoint y: 125, endPoint x: 215, endPoint y: 123, distance: 4.3
click at [211, 125] on button "09" at bounding box center [210, 118] width 16 height 15
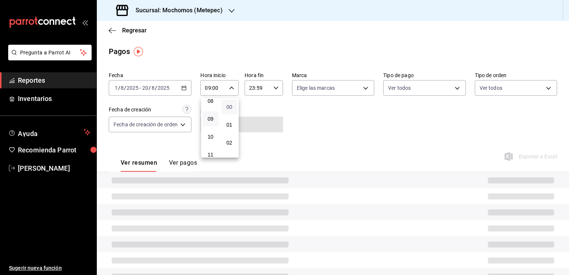
click at [231, 107] on span "00" at bounding box center [229, 107] width 7 height 6
drag, startPoint x: 269, startPoint y: 84, endPoint x: 266, endPoint y: 87, distance: 4.0
click at [269, 84] on div at bounding box center [284, 137] width 569 height 275
click at [274, 89] on icon "button" at bounding box center [275, 87] width 5 height 5
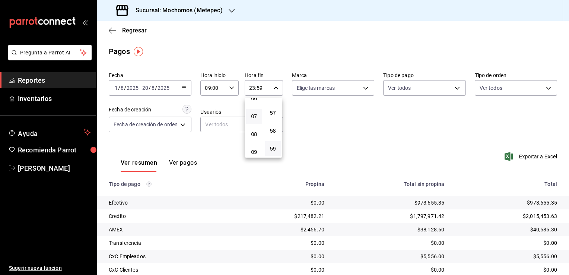
scroll to position [4, 0]
click at [225, 93] on div at bounding box center [284, 137] width 569 height 275
click at [229, 90] on icon "button" at bounding box center [231, 87] width 5 height 5
click at [213, 114] on button "05" at bounding box center [210, 107] width 16 height 15
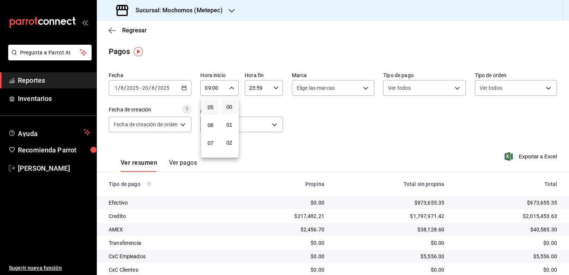
type input "05:00"
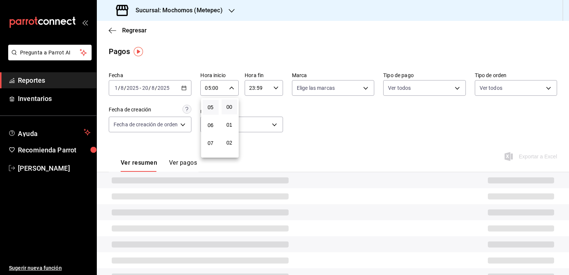
click at [266, 87] on div at bounding box center [284, 137] width 569 height 275
click at [271, 90] on div "23:59 Hora fin" at bounding box center [263, 88] width 38 height 16
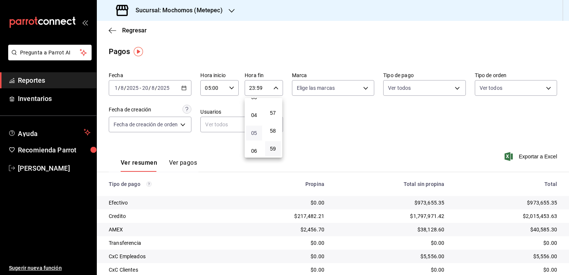
scroll to position [74, 0]
click at [255, 124] on span "05" at bounding box center [253, 122] width 7 height 6
click at [275, 110] on span "00" at bounding box center [272, 107] width 7 height 6
type input "05:00"
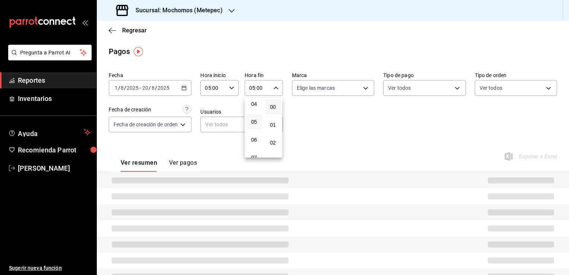
click at [330, 115] on div at bounding box center [284, 137] width 569 height 275
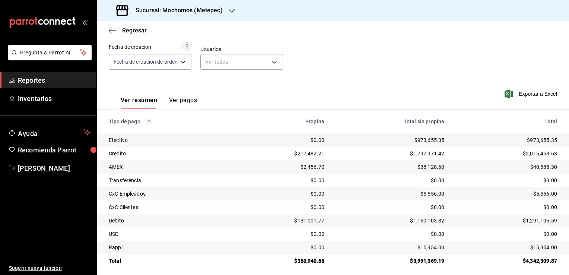
scroll to position [67, 0]
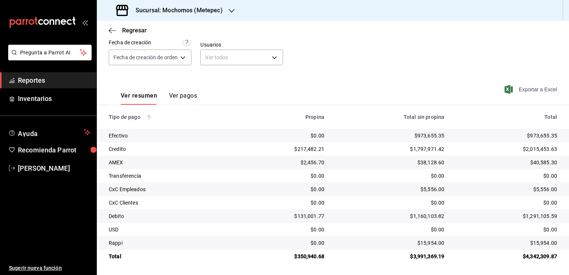
click at [542, 87] on span "Exportar a Excel" at bounding box center [531, 89] width 51 height 9
click at [109, 32] on icon "button" at bounding box center [112, 30] width 7 height 7
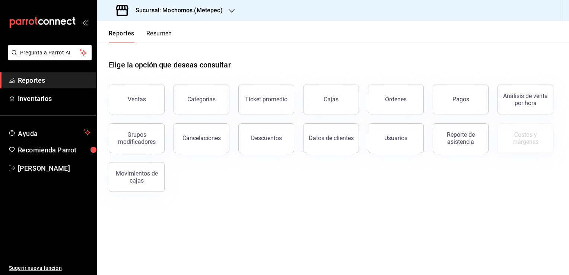
click at [179, 13] on h3 "Sucursal: Mochomos (Metepec)" at bounding box center [175, 10] width 93 height 9
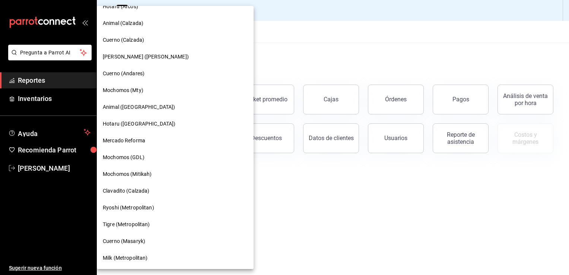
scroll to position [396, 0]
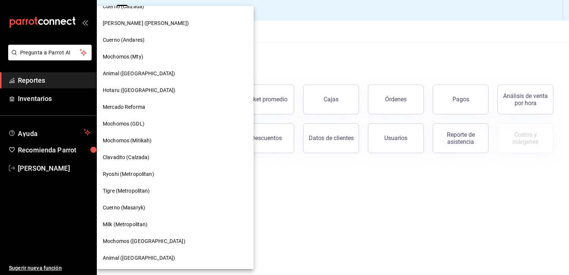
click at [134, 260] on span "Animal ([GEOGRAPHIC_DATA])" at bounding box center [139, 258] width 72 height 8
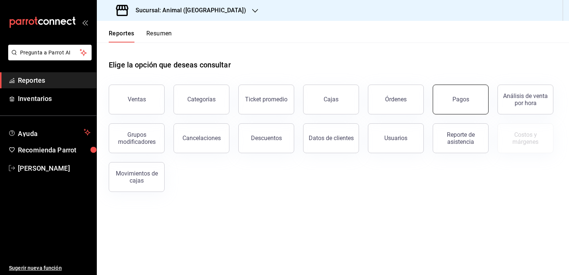
click at [449, 102] on button "Pagos" at bounding box center [460, 99] width 56 height 30
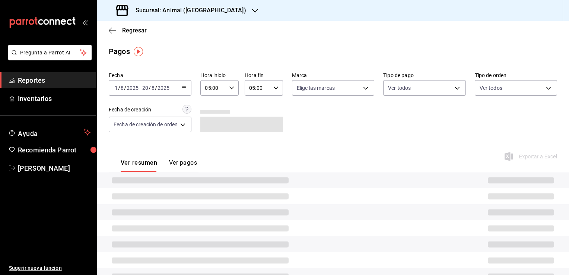
click at [186, 90] on icon "button" at bounding box center [183, 87] width 5 height 5
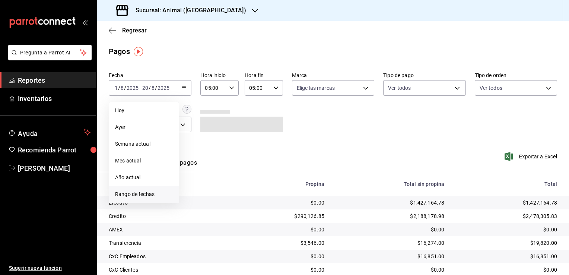
click at [154, 188] on li "Rango de fechas" at bounding box center [144, 194] width 70 height 17
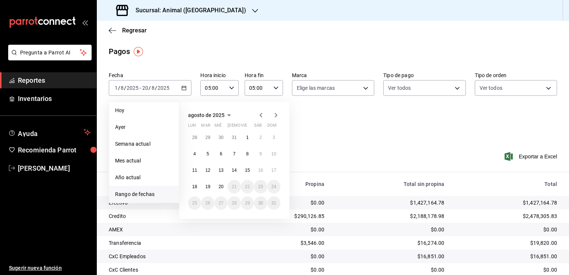
click at [258, 116] on icon "button" at bounding box center [260, 115] width 9 height 9
click at [209, 136] on button "1" at bounding box center [207, 140] width 13 height 13
click at [231, 202] on button "31" at bounding box center [233, 205] width 13 height 13
type input "00:00"
type input "23:59"
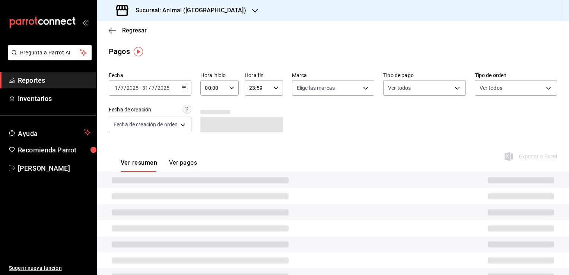
click at [229, 87] on icon "button" at bounding box center [231, 87] width 5 height 5
click at [211, 123] on span "05" at bounding box center [210, 122] width 7 height 6
type input "05:00"
click at [234, 103] on button "00" at bounding box center [229, 106] width 16 height 15
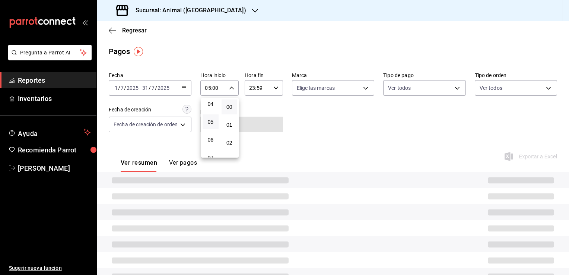
click at [269, 89] on div at bounding box center [284, 137] width 569 height 275
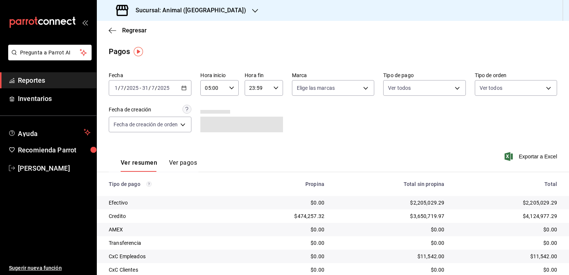
click at [273, 88] on icon "button" at bounding box center [275, 87] width 5 height 5
drag, startPoint x: 253, startPoint y: 107, endPoint x: 262, endPoint y: 110, distance: 9.8
click at [253, 106] on button "02" at bounding box center [254, 101] width 16 height 15
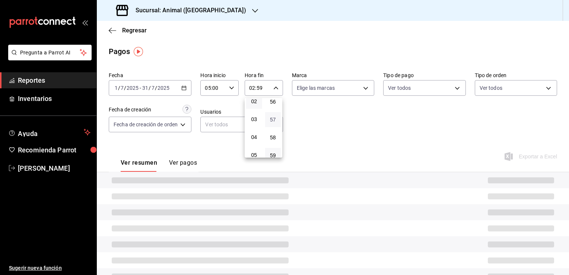
scroll to position [955, 0]
drag, startPoint x: 248, startPoint y: 152, endPoint x: 257, endPoint y: 154, distance: 9.5
click at [249, 152] on button "05" at bounding box center [254, 154] width 16 height 15
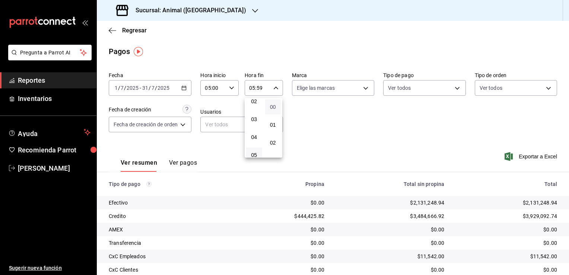
drag, startPoint x: 274, startPoint y: 106, endPoint x: 269, endPoint y: 106, distance: 4.9
click at [269, 106] on span "00" at bounding box center [272, 107] width 7 height 6
type input "05:00"
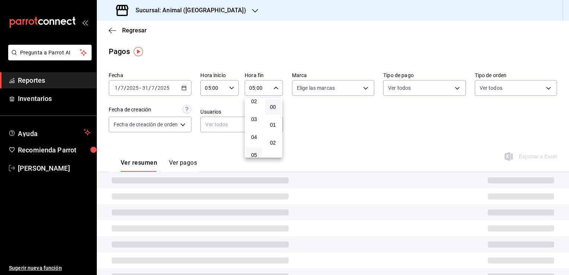
click at [297, 121] on div at bounding box center [284, 137] width 569 height 275
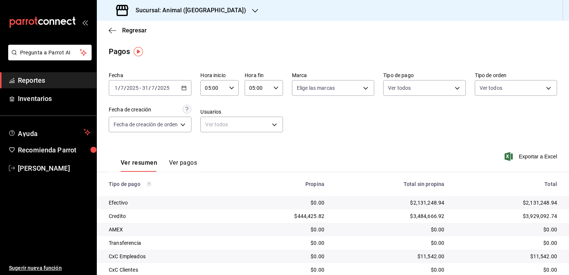
click at [219, 108] on div "Fecha [DATE] [DATE] - [DATE] [DATE] Hora inicio 05:00 Hora inicio Hora fin 05:0…" at bounding box center [333, 105] width 448 height 72
click at [119, 33] on span "Regresar" at bounding box center [128, 30] width 38 height 7
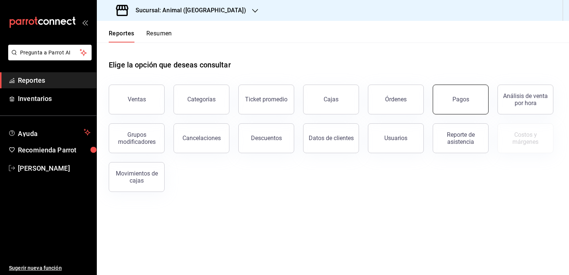
click at [443, 111] on button "Pagos" at bounding box center [460, 99] width 56 height 30
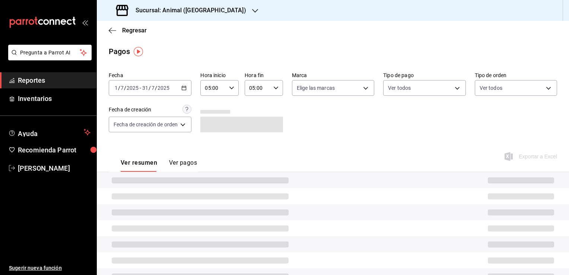
click at [186, 92] on div "[DATE] [DATE] - [DATE] [DATE]" at bounding box center [150, 88] width 83 height 16
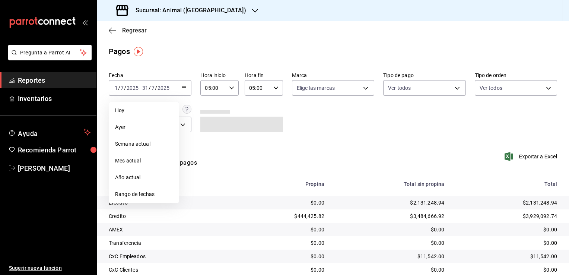
click at [107, 32] on div "Regresar" at bounding box center [333, 30] width 472 height 19
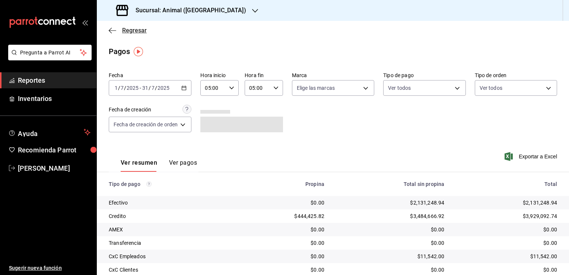
click at [114, 32] on icon "button" at bounding box center [112, 30] width 7 height 7
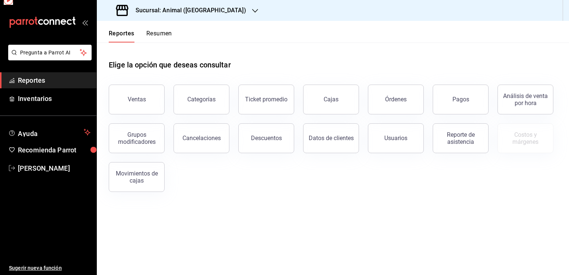
click at [116, 31] on button "Reportes" at bounding box center [122, 36] width 26 height 13
click at [480, 105] on button "Pagos" at bounding box center [460, 99] width 56 height 30
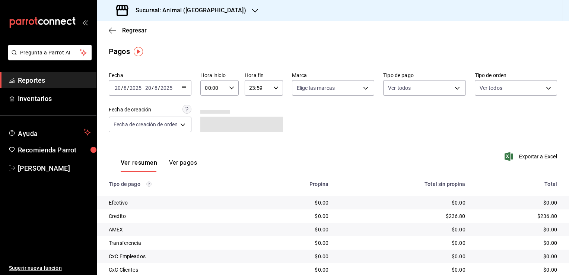
click at [180, 92] on div "[DATE] [DATE] - [DATE] [DATE]" at bounding box center [150, 88] width 83 height 16
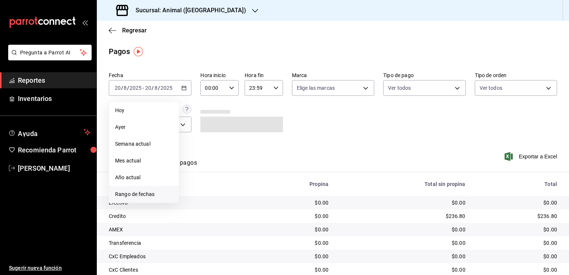
click at [154, 196] on span "Rango de fechas" at bounding box center [144, 194] width 58 height 8
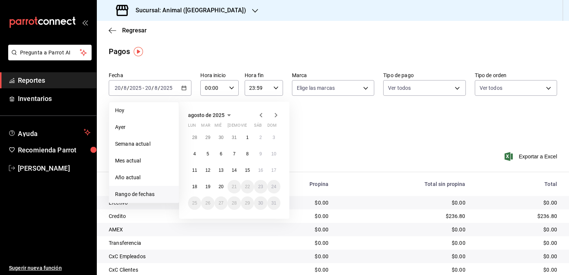
click at [261, 116] on icon "button" at bounding box center [260, 115] width 9 height 9
drag, startPoint x: 208, startPoint y: 139, endPoint x: 238, endPoint y: 176, distance: 47.6
click at [208, 140] on button "1" at bounding box center [207, 140] width 13 height 13
click at [236, 206] on button "31" at bounding box center [233, 205] width 13 height 13
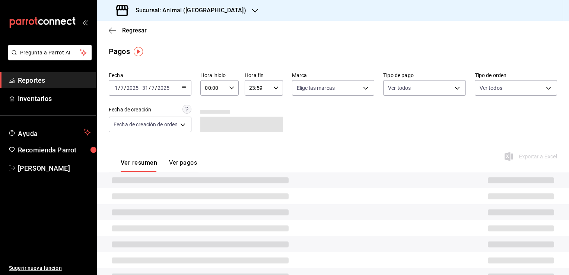
click at [228, 93] on div "00:00 Hora inicio" at bounding box center [219, 88] width 38 height 16
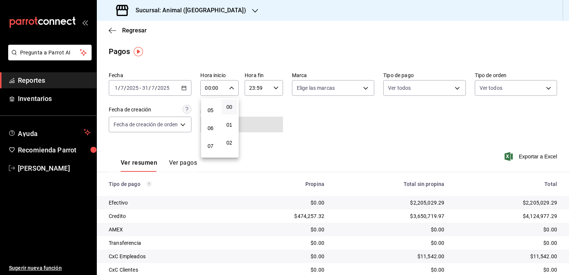
scroll to position [74, 0]
drag, startPoint x: 213, startPoint y: 126, endPoint x: 226, endPoint y: 116, distance: 16.4
click at [213, 125] on span "05" at bounding box center [210, 122] width 7 height 6
type input "05:00"
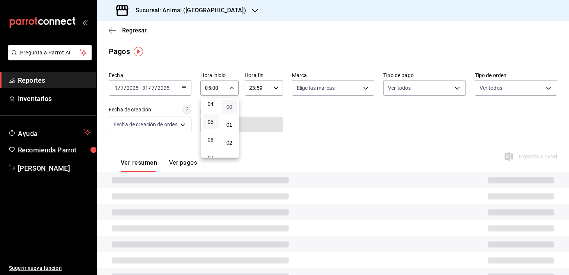
click at [232, 108] on span "00" at bounding box center [229, 107] width 7 height 6
click at [269, 89] on div at bounding box center [284, 137] width 569 height 275
click at [276, 92] on div "23:59 Hora fin" at bounding box center [263, 88] width 38 height 16
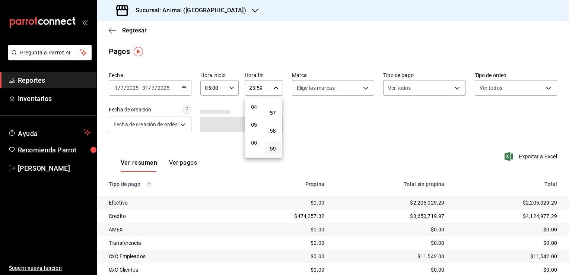
scroll to position [74, 0]
click at [254, 123] on span "05" at bounding box center [253, 122] width 7 height 6
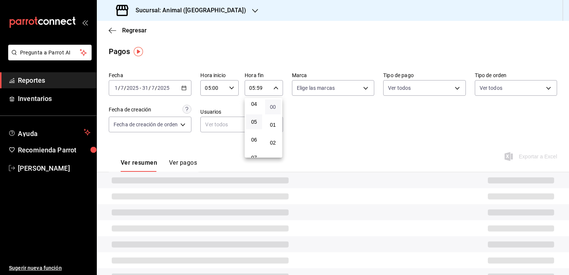
click at [271, 106] on span "00" at bounding box center [272, 107] width 7 height 6
type input "05:00"
click at [338, 143] on div at bounding box center [284, 137] width 569 height 275
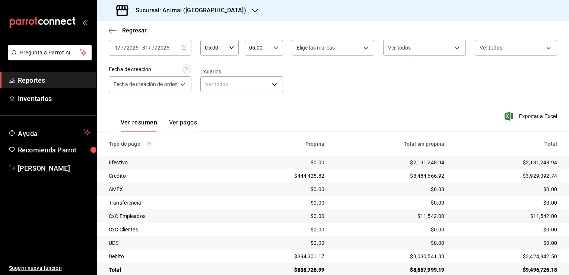
scroll to position [16, 0]
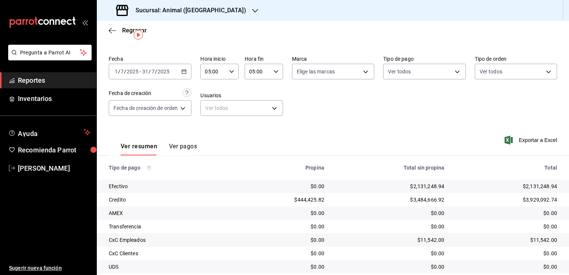
click at [113, 36] on div "Regresar" at bounding box center [333, 30] width 472 height 19
click at [112, 33] on icon "button" at bounding box center [112, 30] width 7 height 7
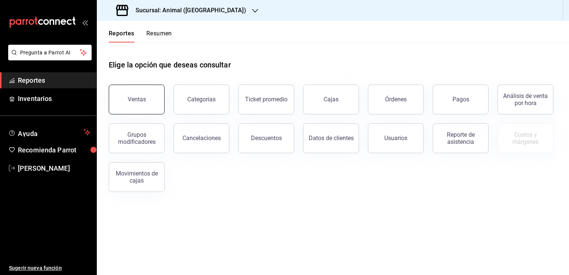
click at [148, 99] on button "Ventas" at bounding box center [137, 99] width 56 height 30
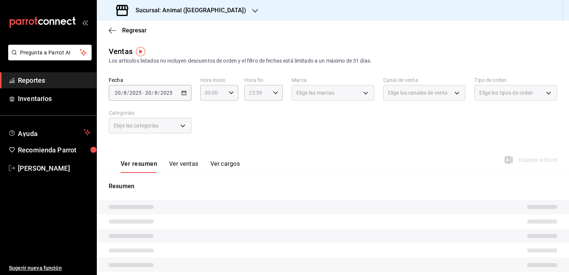
click at [182, 96] on div "[DATE] [DATE] - [DATE] [DATE]" at bounding box center [150, 93] width 83 height 16
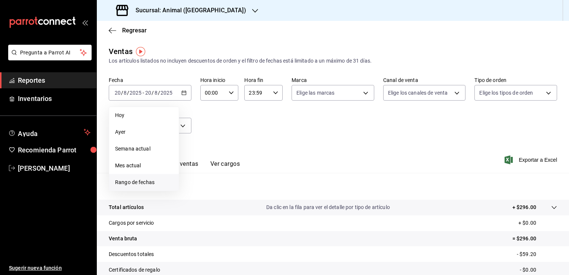
click at [142, 179] on span "Rango de fechas" at bounding box center [144, 182] width 58 height 8
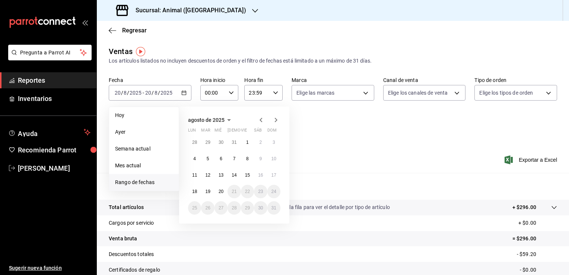
click at [259, 121] on icon "button" at bounding box center [260, 119] width 9 height 9
click at [211, 143] on button "1" at bounding box center [207, 144] width 13 height 13
click at [312, 166] on div "Ver resumen Ver ventas Ver cargos Exportar a Excel" at bounding box center [333, 157] width 472 height 31
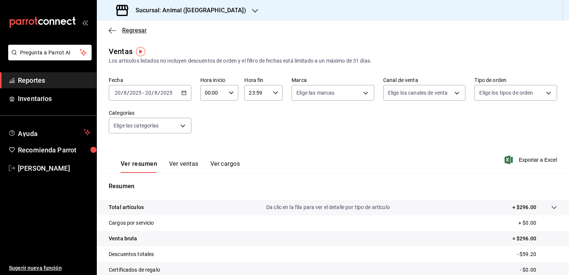
click at [112, 31] on icon "button" at bounding box center [112, 30] width 7 height 7
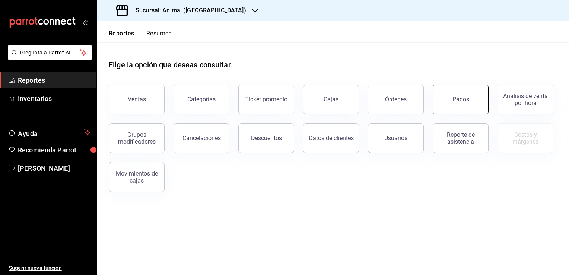
click at [443, 105] on button "Pagos" at bounding box center [460, 99] width 56 height 30
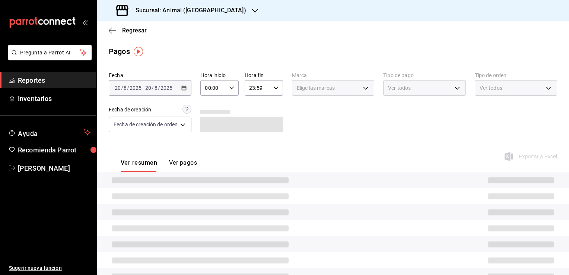
click at [179, 90] on div "[DATE] [DATE] - [DATE] [DATE]" at bounding box center [150, 88] width 83 height 16
click at [186, 90] on \(Stroke\) "button" at bounding box center [184, 88] width 4 height 4
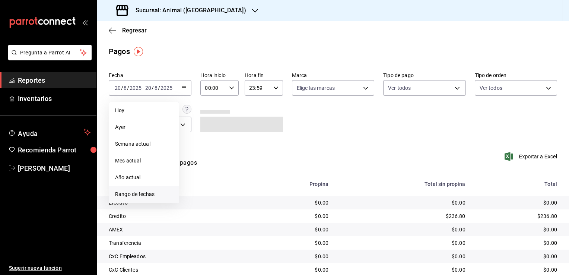
click at [155, 190] on span "Rango de fechas" at bounding box center [144, 194] width 58 height 8
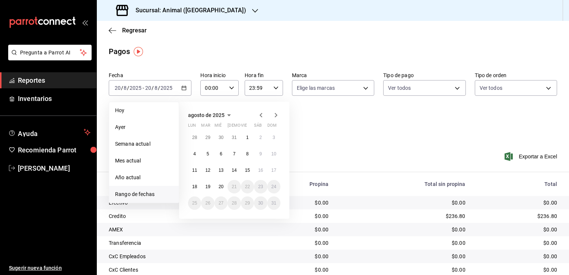
click at [259, 116] on icon "button" at bounding box center [260, 115] width 9 height 9
click at [213, 137] on button "1" at bounding box center [207, 140] width 13 height 13
click at [249, 202] on button "1" at bounding box center [247, 205] width 13 height 13
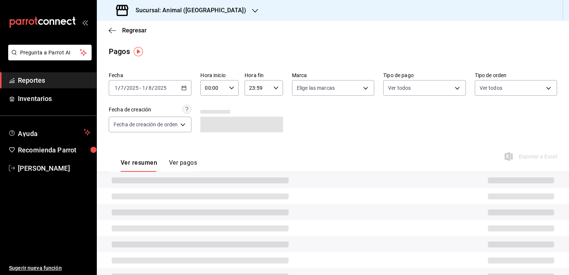
click at [228, 91] on div "00:00 Hora inicio" at bounding box center [219, 88] width 38 height 16
click at [212, 127] on button "05" at bounding box center [210, 121] width 16 height 15
type input "05:00"
click at [232, 108] on span "00" at bounding box center [229, 107] width 7 height 6
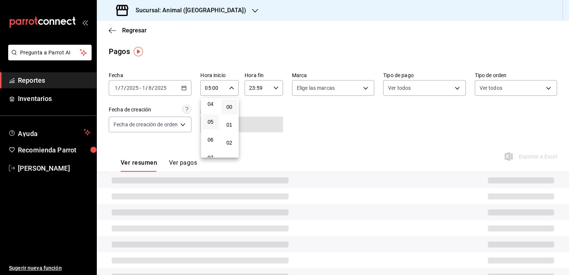
click at [269, 91] on div at bounding box center [284, 137] width 569 height 275
click at [270, 91] on div "23:59 Hora fin" at bounding box center [263, 88] width 38 height 16
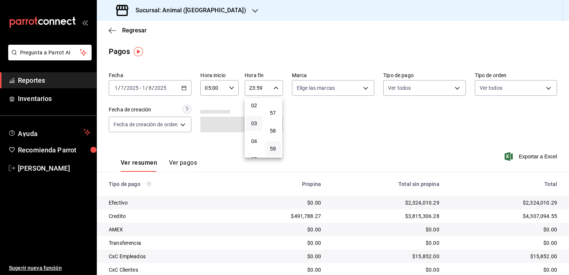
scroll to position [74, 0]
click at [254, 124] on span "05" at bounding box center [253, 122] width 7 height 6
click at [272, 109] on span "00" at bounding box center [272, 107] width 7 height 6
type input "05:00"
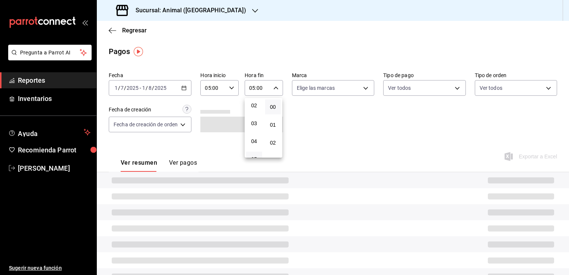
click at [290, 116] on div at bounding box center [284, 137] width 569 height 275
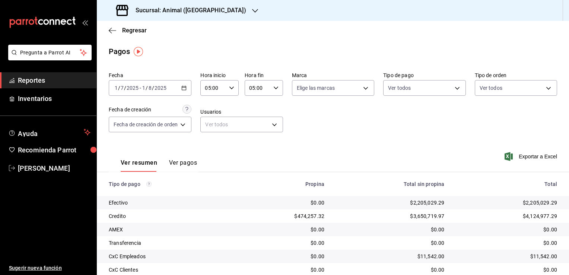
click at [188, 91] on div "[DATE] [DATE] - [DATE] [DATE]" at bounding box center [150, 88] width 83 height 16
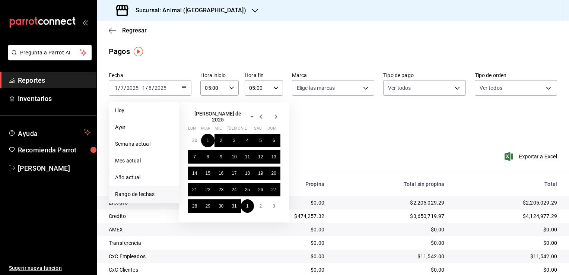
click at [244, 99] on div "[PERSON_NAME] de 2025 lun mar [PERSON_NAME] vie sáb dom 30 1 2 3 4 5 6 7 8 9 10…" at bounding box center [244, 159] width 130 height 126
click at [115, 31] on icon "button" at bounding box center [112, 30] width 7 height 7
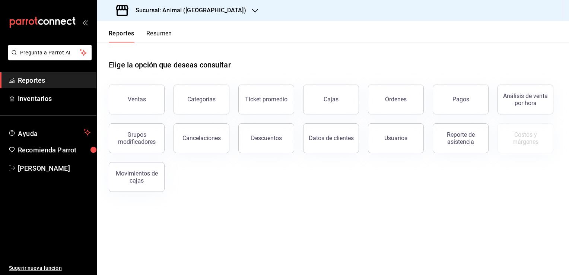
click at [115, 30] on button "Reportes" at bounding box center [122, 36] width 26 height 13
click at [474, 108] on button "Pagos" at bounding box center [460, 99] width 56 height 30
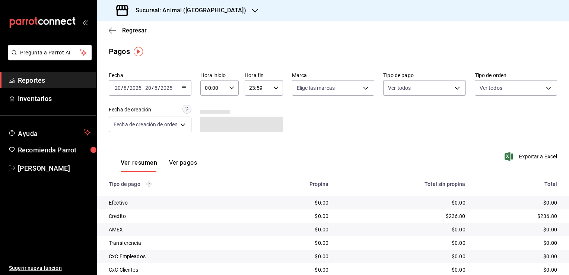
click at [189, 92] on div "[DATE] [DATE] - [DATE] [DATE]" at bounding box center [150, 88] width 83 height 16
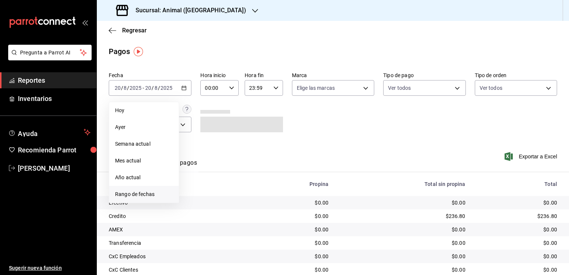
click at [148, 191] on span "Rango de fechas" at bounding box center [144, 194] width 58 height 8
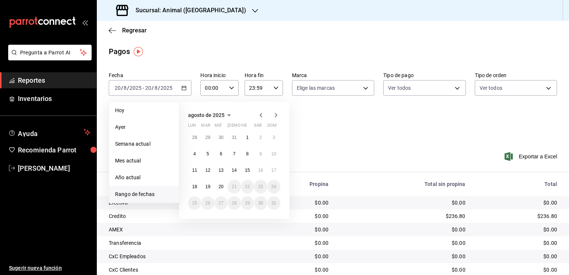
click at [260, 115] on icon "button" at bounding box center [260, 115] width 9 height 9
click at [208, 138] on abbr "1" at bounding box center [207, 140] width 3 height 5
click at [244, 203] on button "1" at bounding box center [247, 205] width 13 height 13
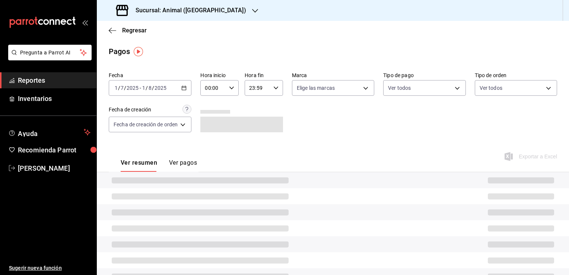
click at [250, 88] on input "23:59" at bounding box center [257, 87] width 26 height 15
click at [231, 87] on div at bounding box center [284, 137] width 569 height 275
click at [235, 89] on div "00:00 Hora inicio" at bounding box center [219, 88] width 38 height 16
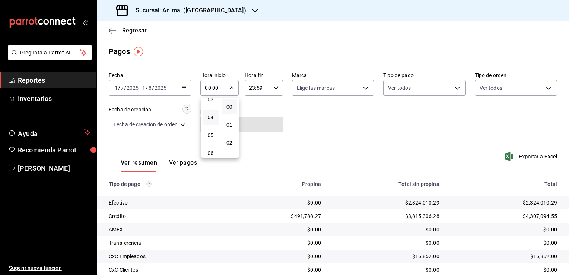
scroll to position [74, 0]
click at [215, 120] on button "05" at bounding box center [210, 121] width 16 height 15
type input "05:00"
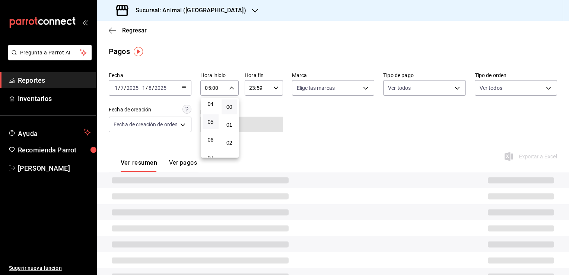
click at [233, 104] on button "00" at bounding box center [229, 106] width 16 height 15
drag, startPoint x: 282, startPoint y: 89, endPoint x: 276, endPoint y: 90, distance: 6.1
click at [282, 89] on div at bounding box center [284, 137] width 569 height 275
click at [275, 90] on icon "button" at bounding box center [275, 87] width 5 height 5
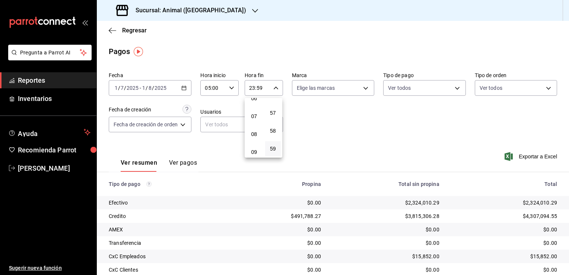
scroll to position [79, 0]
drag, startPoint x: 253, startPoint y: 119, endPoint x: 259, endPoint y: 117, distance: 6.2
click at [254, 119] on span "05" at bounding box center [253, 118] width 7 height 6
click at [275, 108] on span "00" at bounding box center [272, 107] width 7 height 6
type input "05:00"
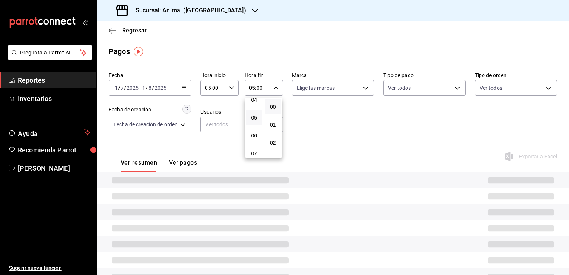
click at [294, 116] on div at bounding box center [284, 137] width 569 height 275
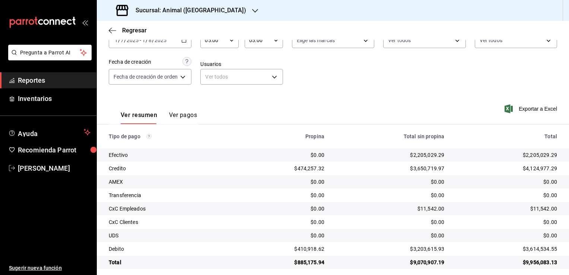
scroll to position [54, 0]
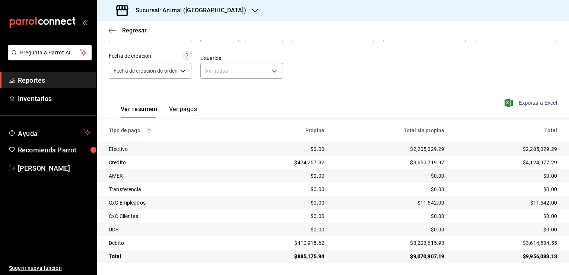
click at [522, 102] on span "Exportar a Excel" at bounding box center [531, 102] width 51 height 9
click at [535, 101] on span "Exportar a Excel" at bounding box center [531, 102] width 51 height 9
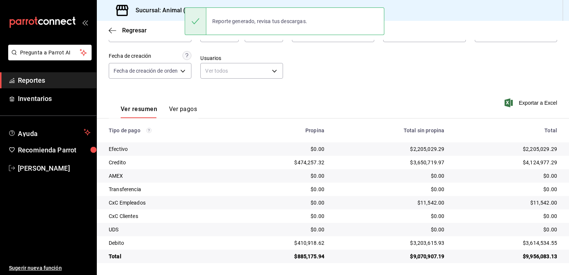
click at [552, 62] on div "Fecha [DATE] [DATE] - [DATE] [DATE] Hora inicio 05:00 Hora inicio Hora fin 05:0…" at bounding box center [333, 138] width 472 height 247
click at [511, 100] on span "Exportar a Excel" at bounding box center [531, 102] width 51 height 9
